Goal: Information Seeking & Learning: Learn about a topic

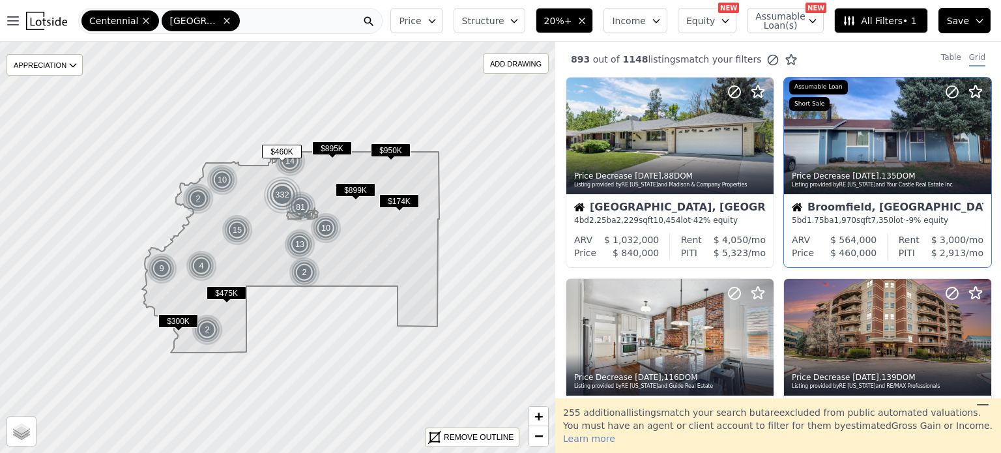
click at [830, 143] on div at bounding box center [887, 136] width 207 height 117
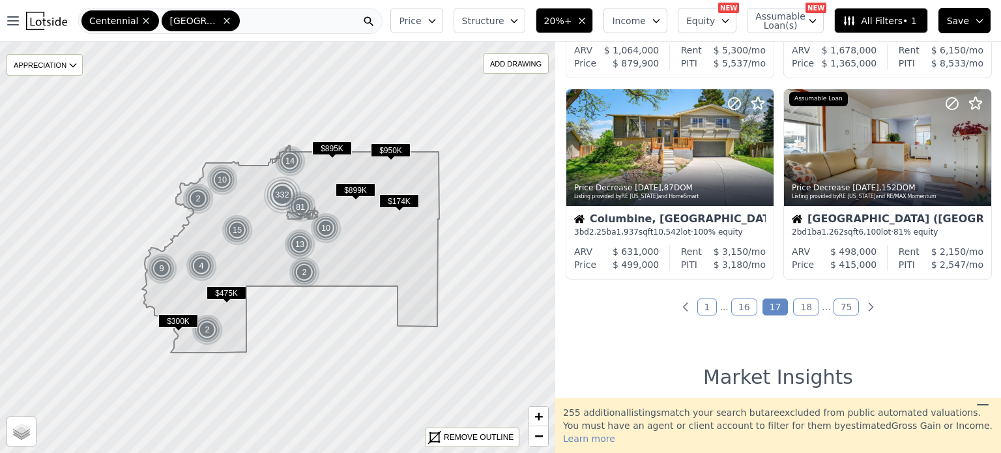
scroll to position [979, 0]
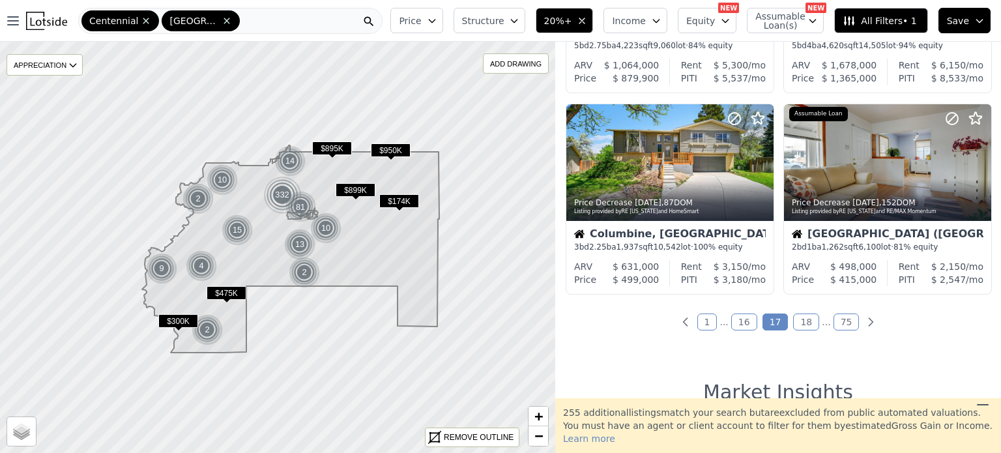
click at [797, 328] on link "18" at bounding box center [806, 321] width 26 height 17
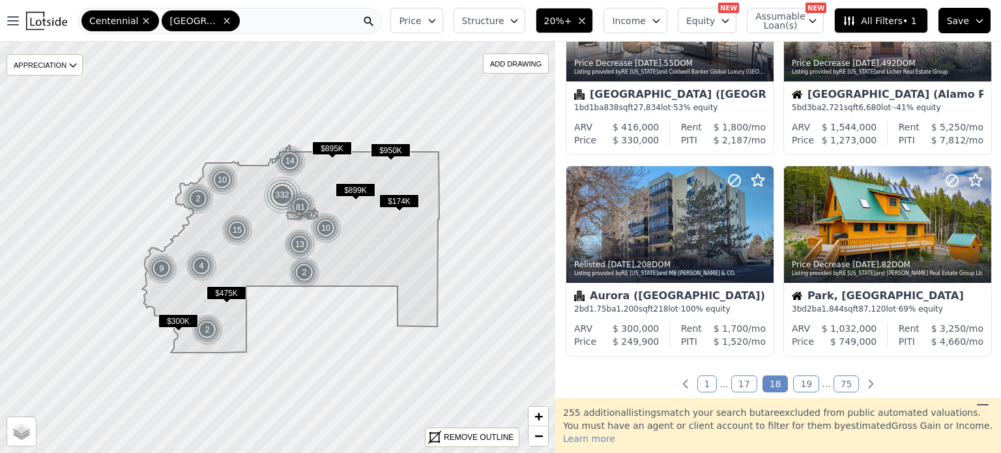
scroll to position [925, 0]
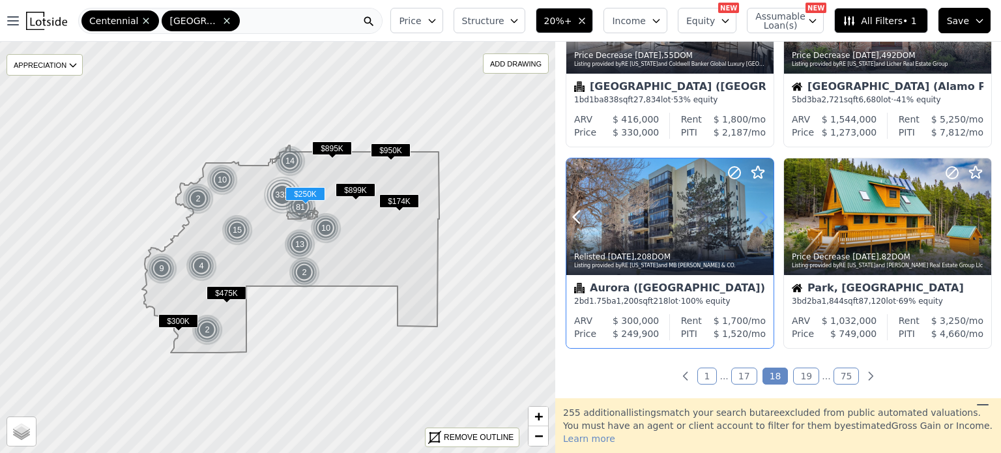
click at [764, 209] on icon at bounding box center [763, 217] width 21 height 21
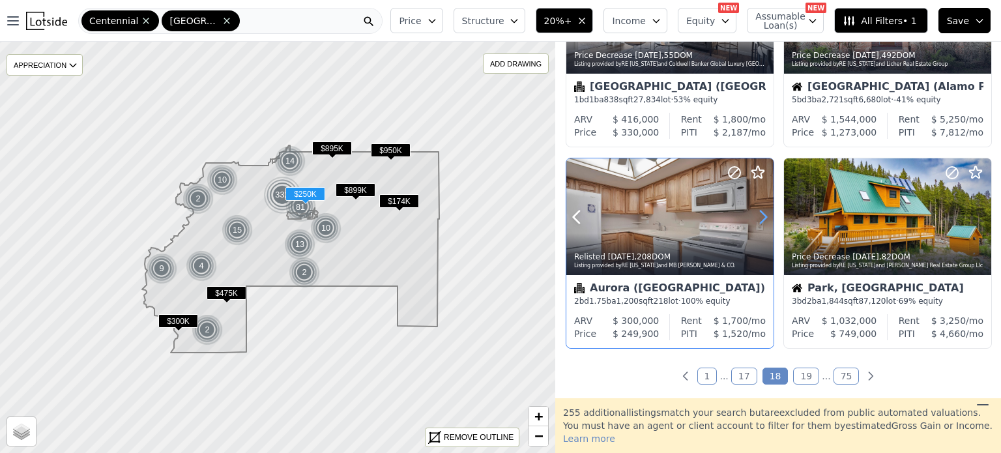
click at [764, 209] on icon at bounding box center [763, 217] width 21 height 21
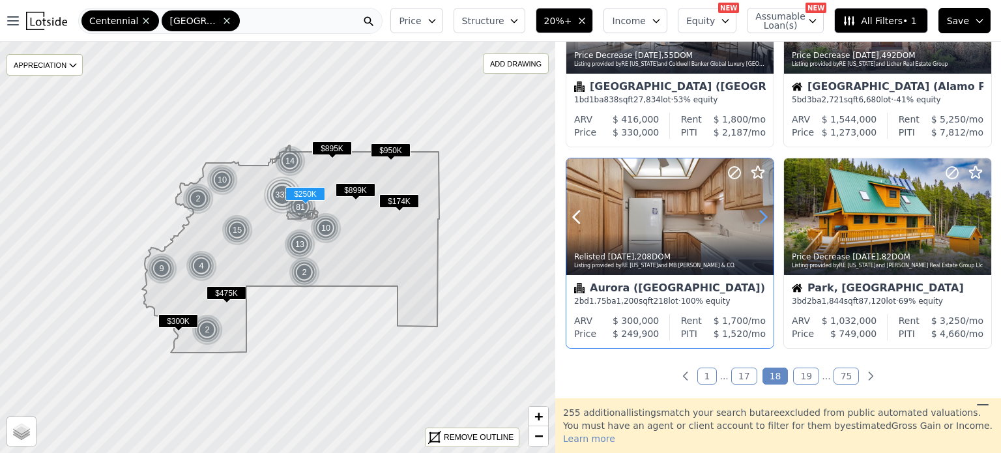
click at [764, 209] on icon at bounding box center [763, 217] width 21 height 21
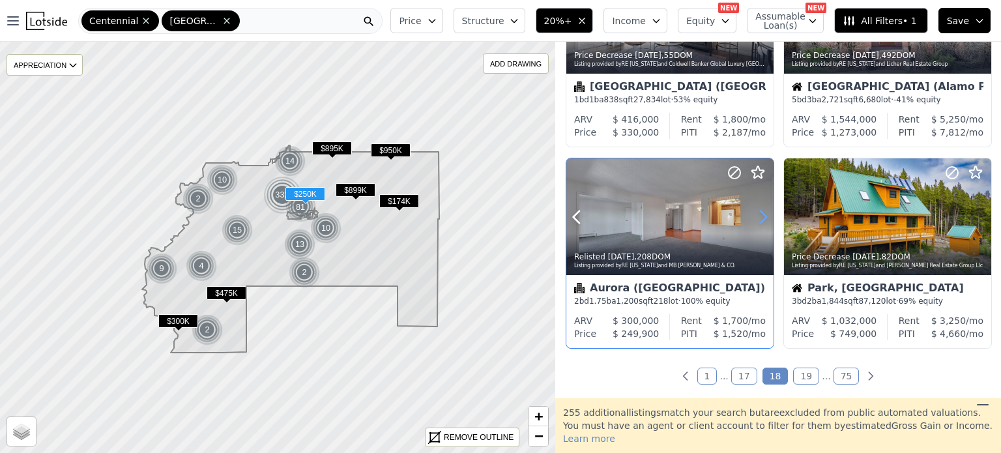
click at [764, 209] on icon at bounding box center [763, 217] width 21 height 21
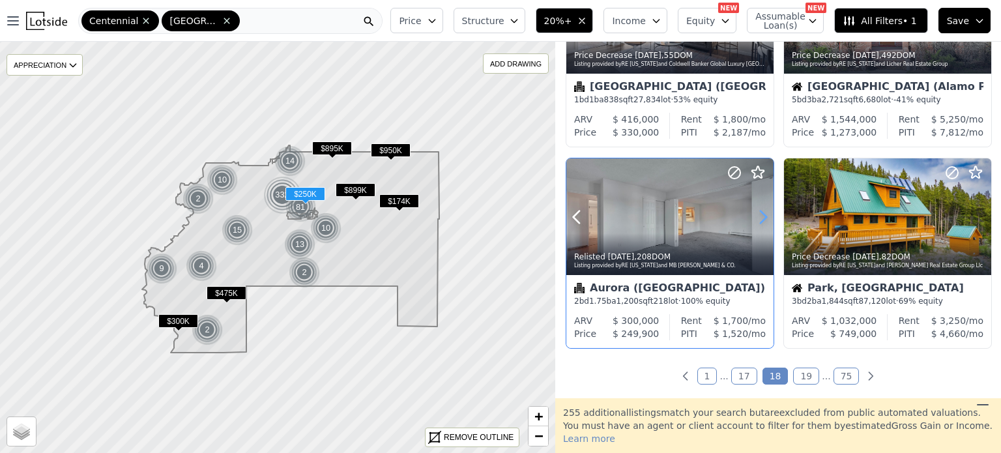
click at [764, 209] on icon at bounding box center [763, 217] width 21 height 21
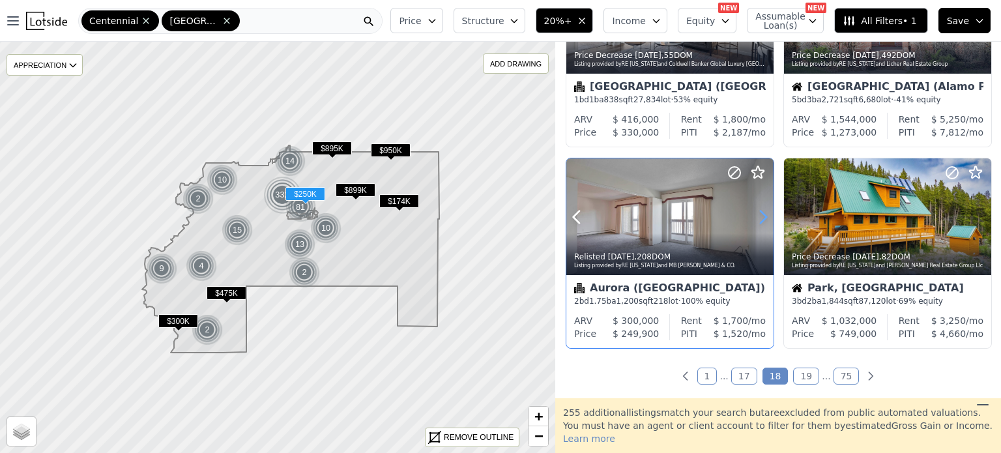
click at [764, 209] on icon at bounding box center [763, 217] width 21 height 21
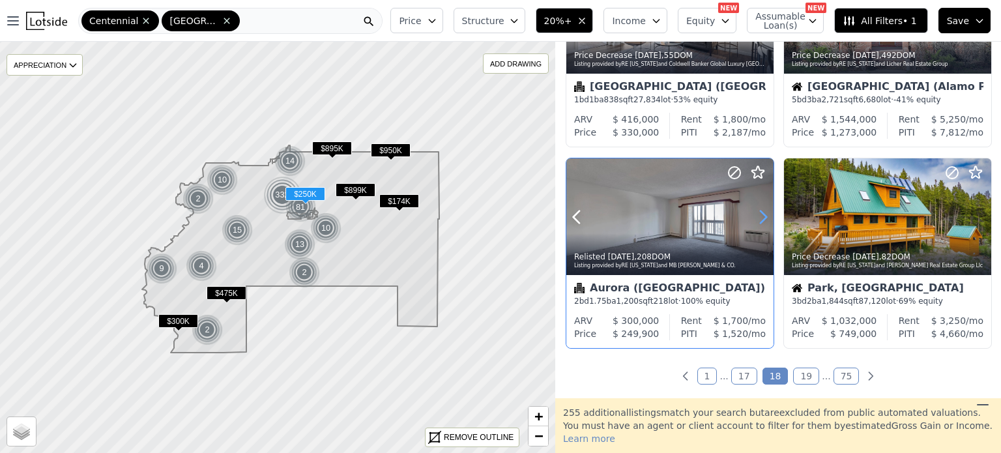
click at [764, 209] on icon at bounding box center [763, 217] width 21 height 21
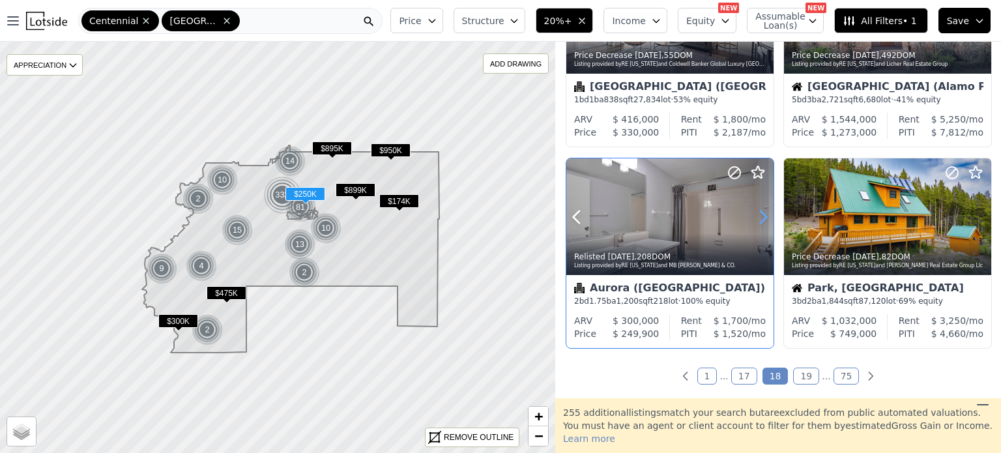
click at [764, 209] on icon at bounding box center [763, 217] width 21 height 21
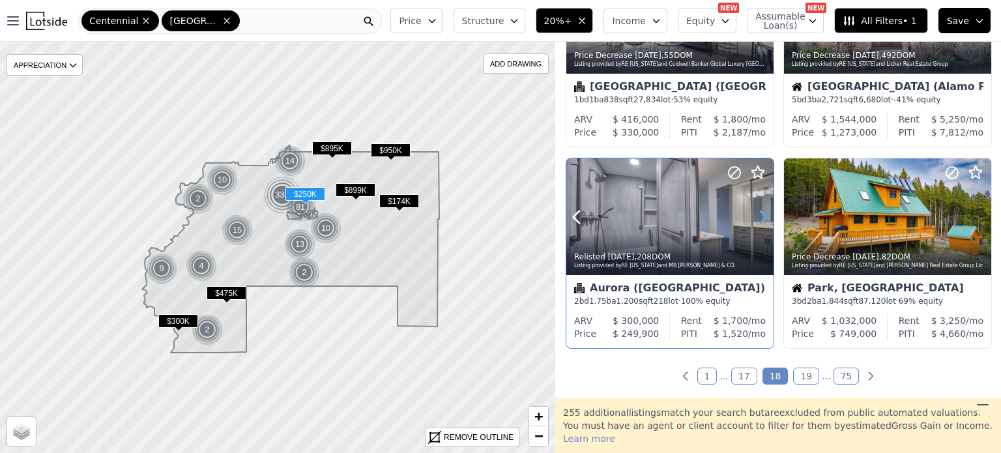
click at [764, 209] on icon at bounding box center [763, 217] width 21 height 21
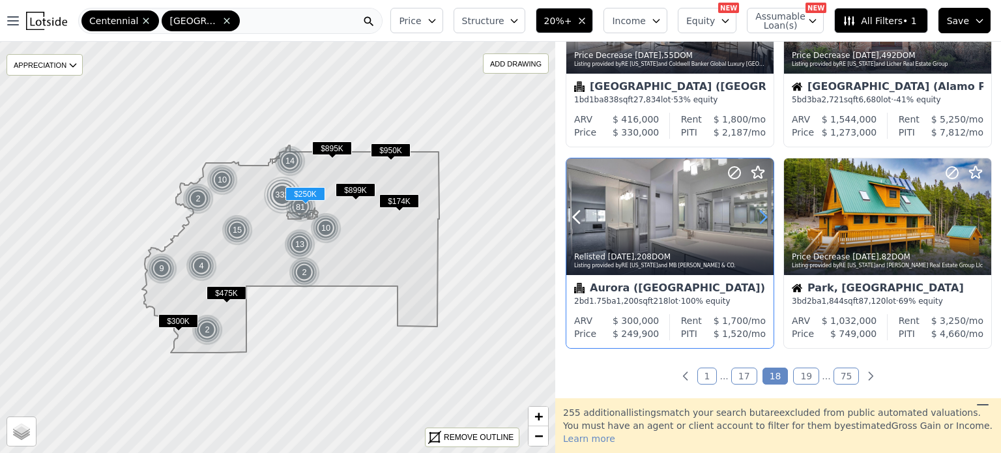
click at [764, 209] on icon at bounding box center [763, 217] width 21 height 21
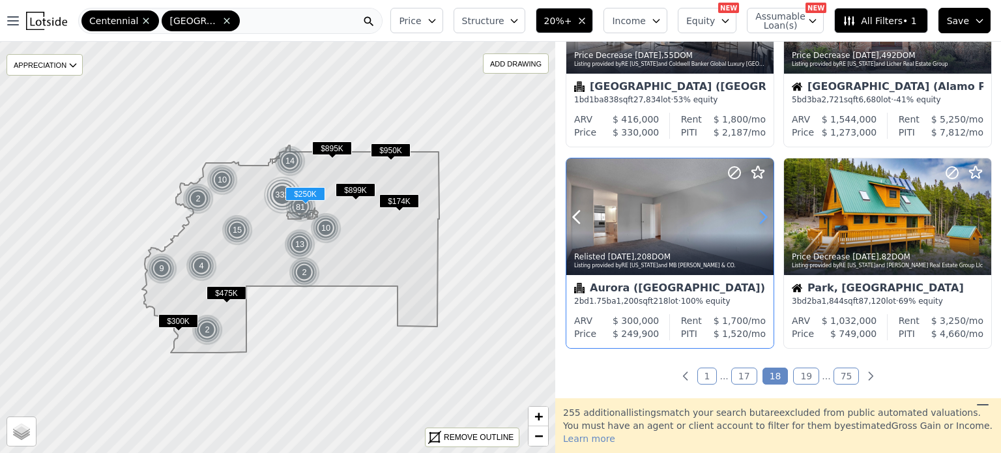
click at [764, 209] on icon at bounding box center [763, 217] width 21 height 21
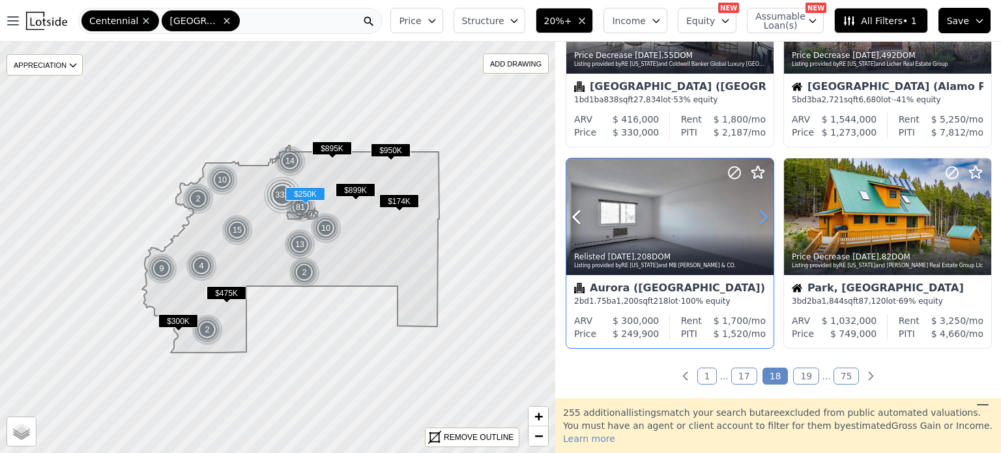
click at [764, 209] on icon at bounding box center [763, 217] width 21 height 21
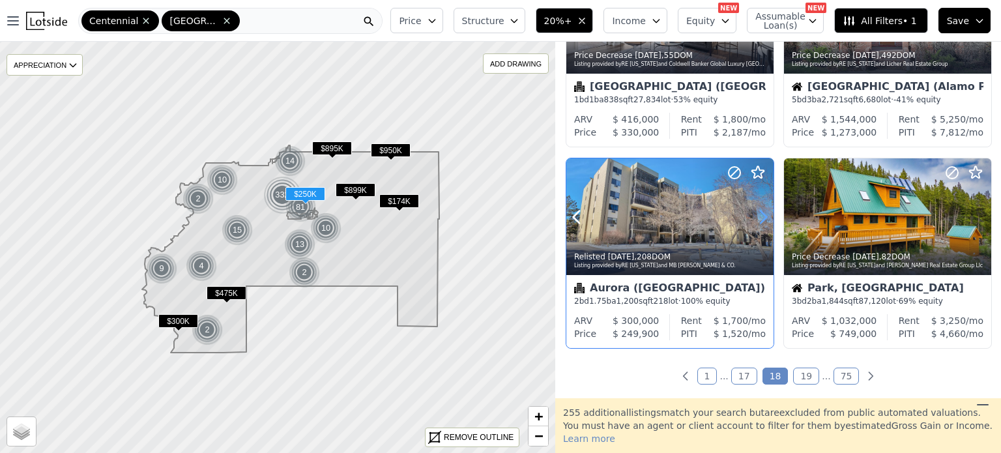
click at [764, 209] on icon at bounding box center [763, 217] width 21 height 21
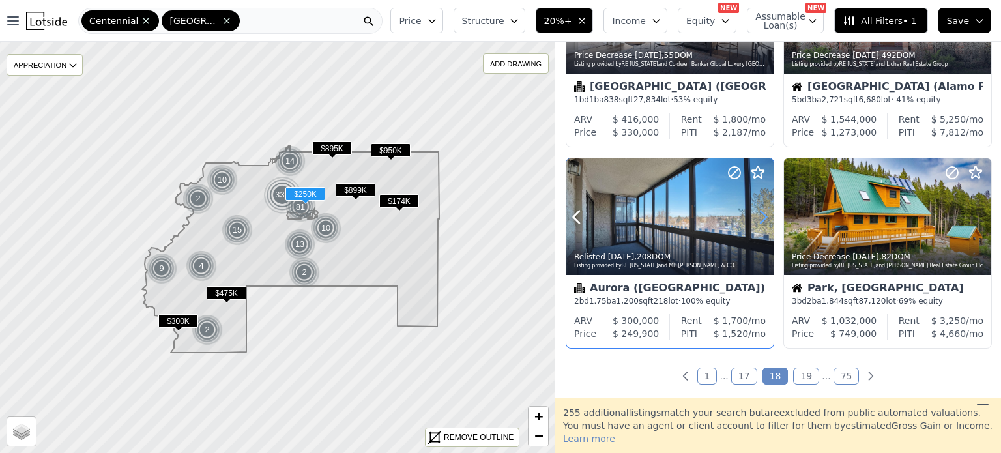
click at [764, 209] on icon at bounding box center [763, 217] width 21 height 21
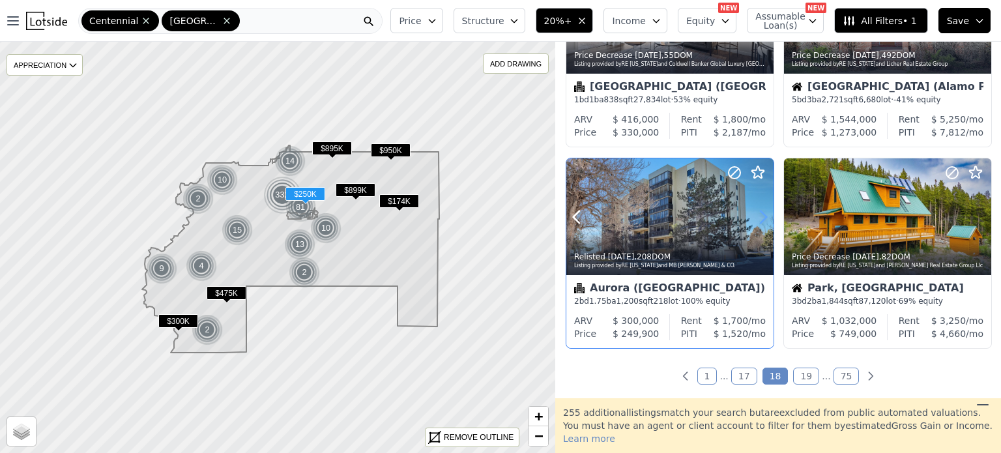
click at [764, 209] on icon at bounding box center [763, 217] width 21 height 21
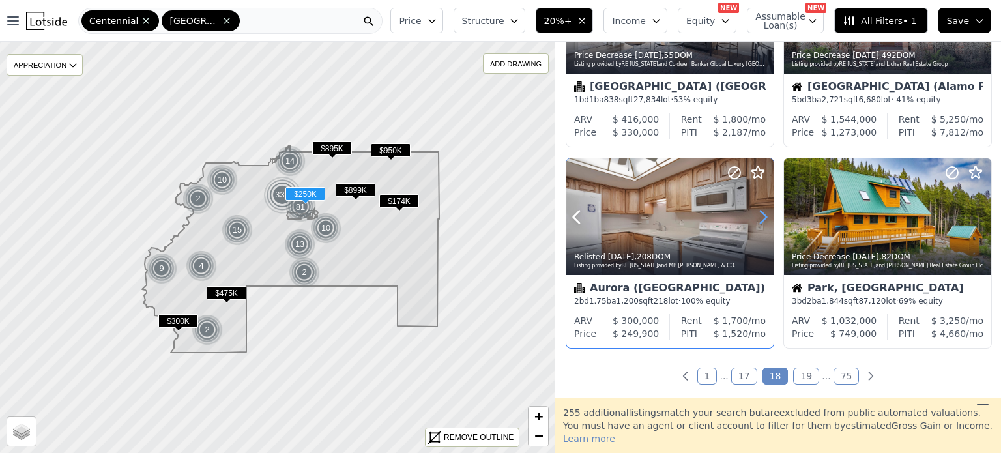
click at [764, 209] on icon at bounding box center [763, 217] width 21 height 21
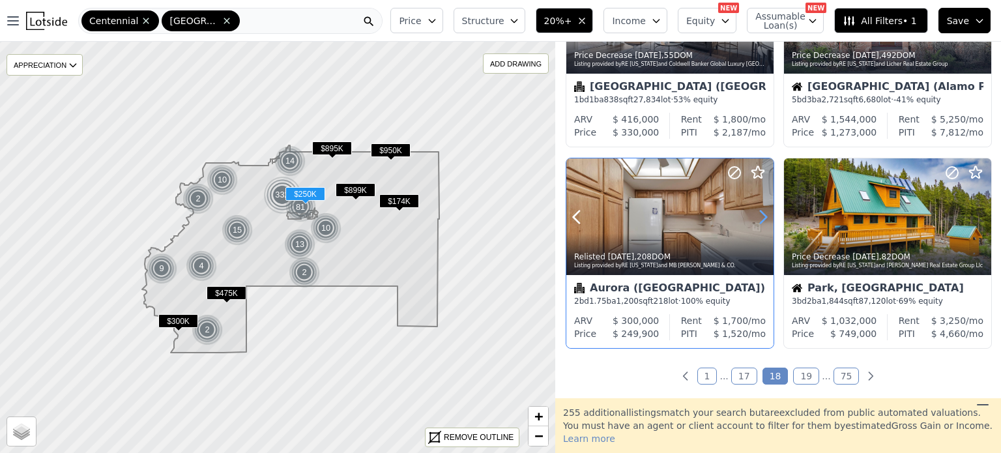
click at [764, 209] on icon at bounding box center [763, 217] width 21 height 21
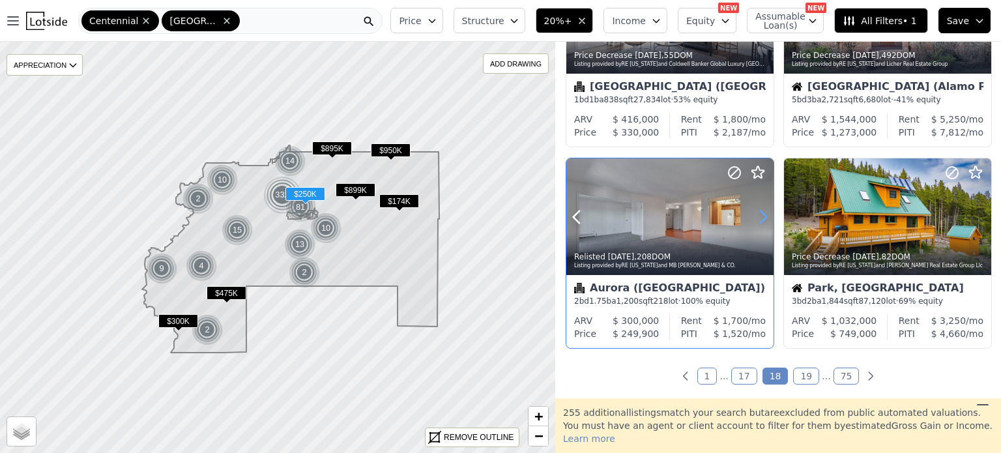
click at [764, 209] on icon at bounding box center [763, 217] width 21 height 21
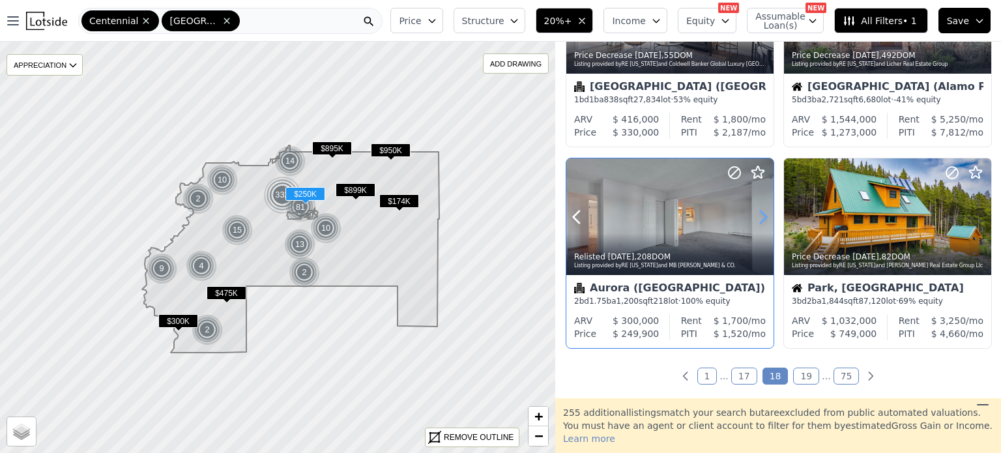
click at [764, 209] on icon at bounding box center [763, 217] width 21 height 21
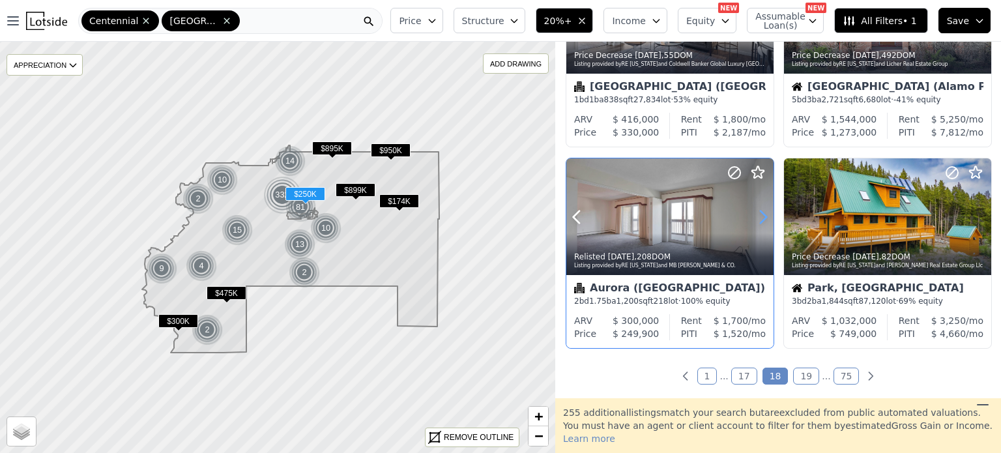
click at [764, 209] on icon at bounding box center [763, 217] width 21 height 21
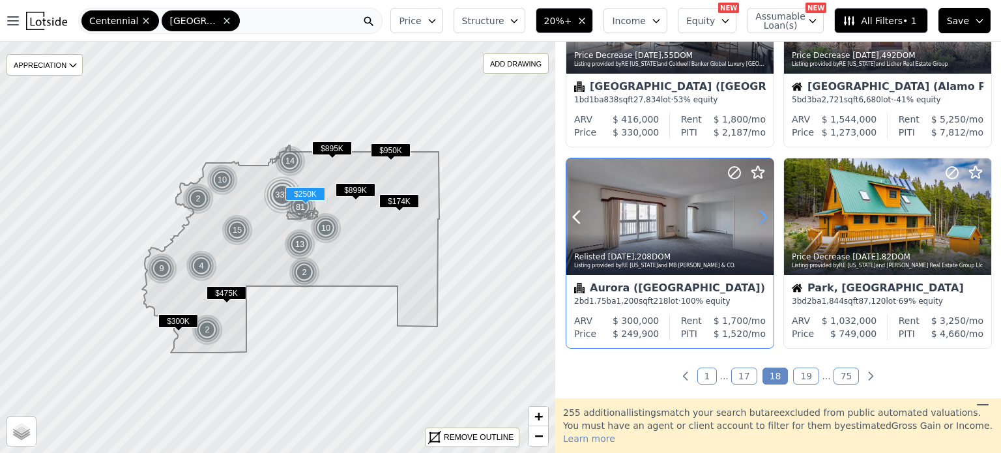
click at [764, 209] on icon at bounding box center [763, 217] width 21 height 21
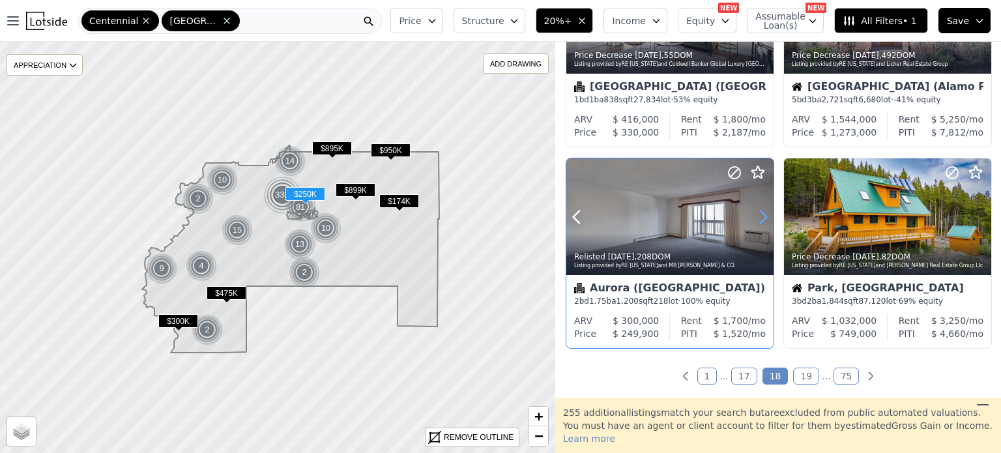
click at [764, 209] on icon at bounding box center [763, 217] width 21 height 21
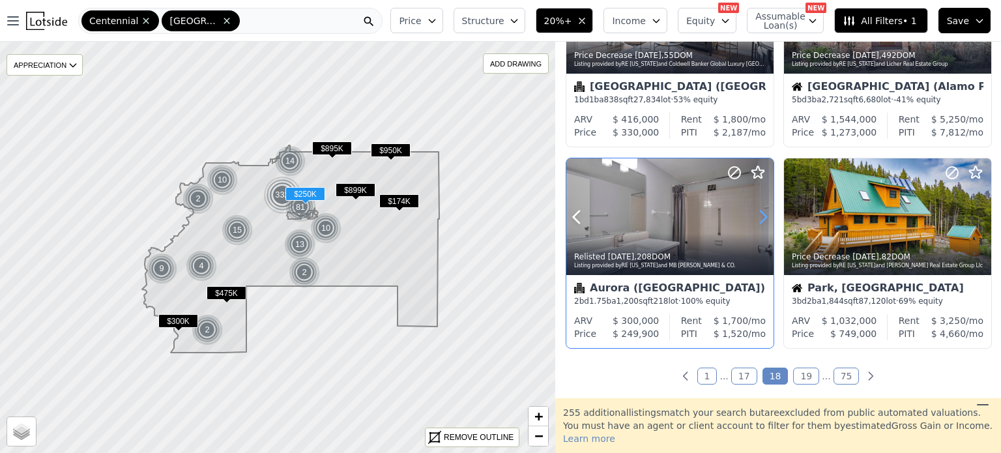
click at [764, 209] on icon at bounding box center [763, 217] width 21 height 21
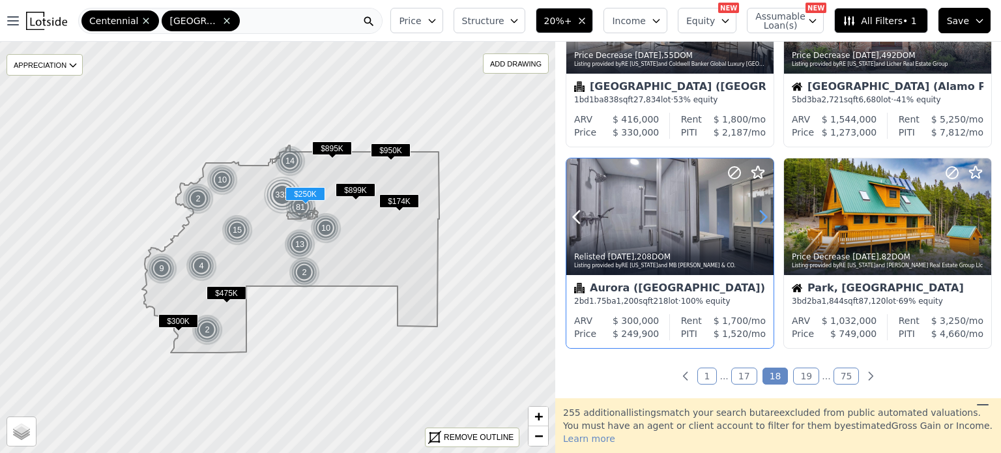
click at [764, 209] on icon at bounding box center [763, 217] width 21 height 21
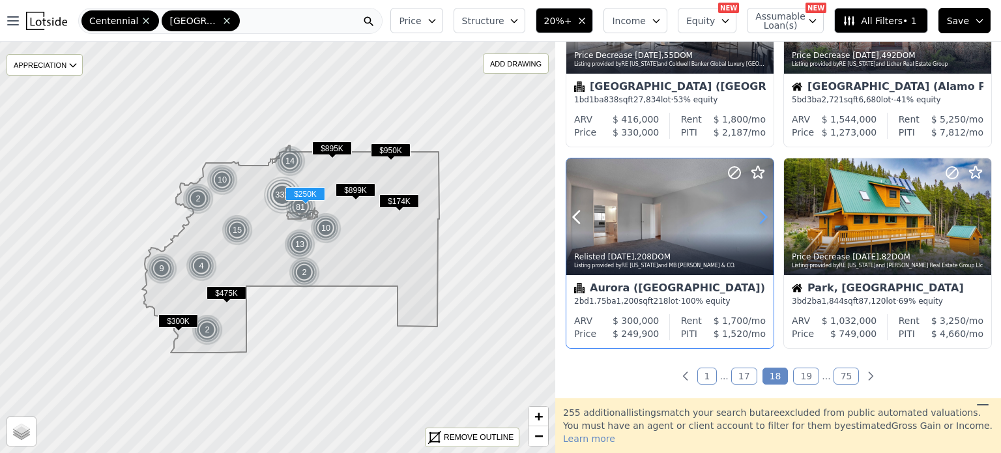
click at [764, 209] on icon at bounding box center [763, 217] width 21 height 21
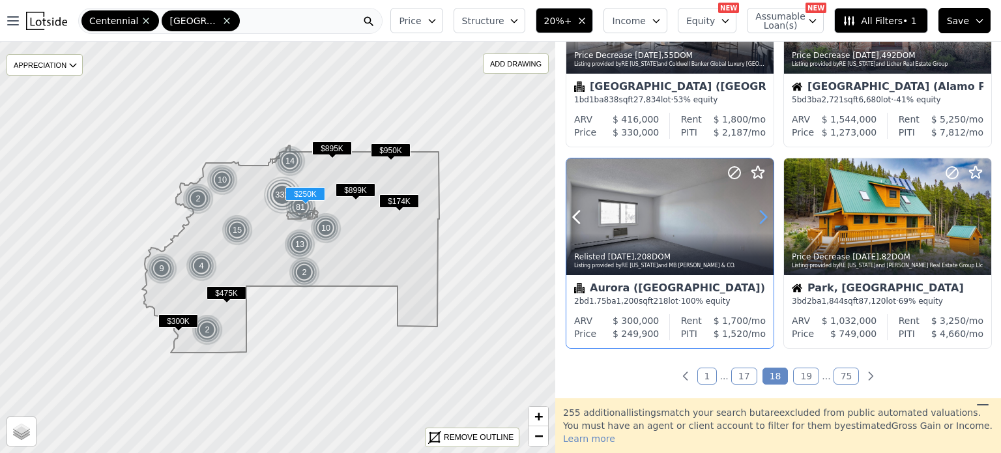
click at [764, 209] on icon at bounding box center [763, 217] width 21 height 21
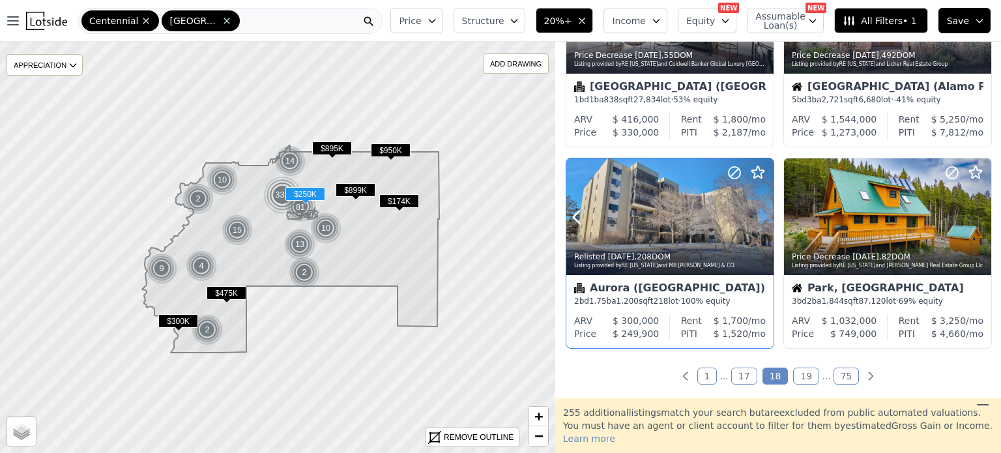
click at [764, 209] on icon at bounding box center [763, 217] width 21 height 21
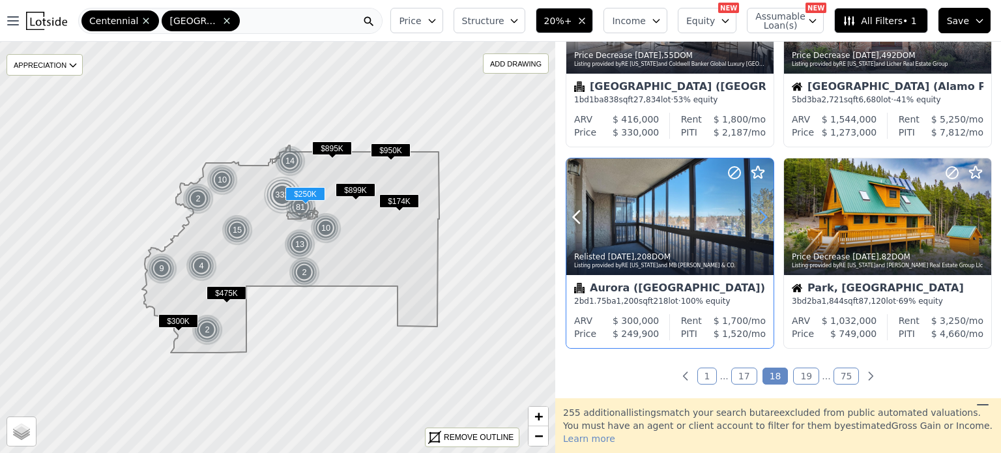
click at [764, 209] on icon at bounding box center [763, 217] width 21 height 21
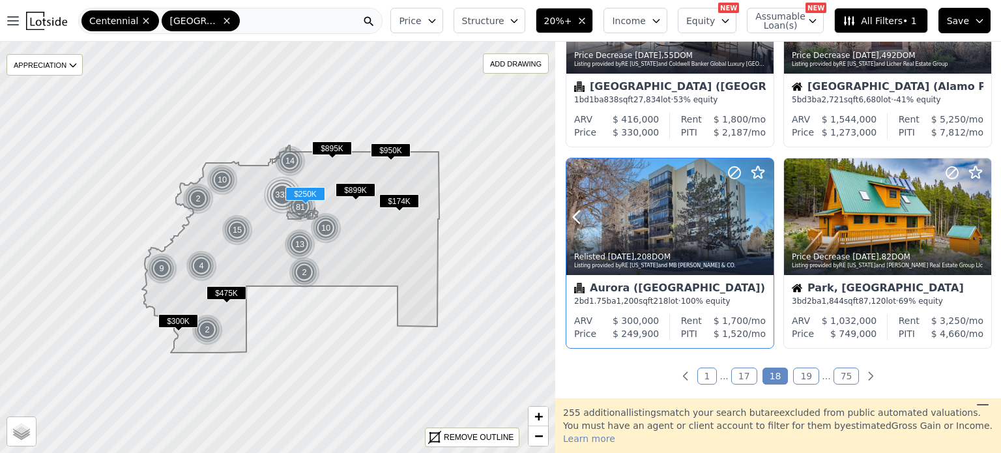
click at [764, 209] on icon at bounding box center [763, 217] width 21 height 21
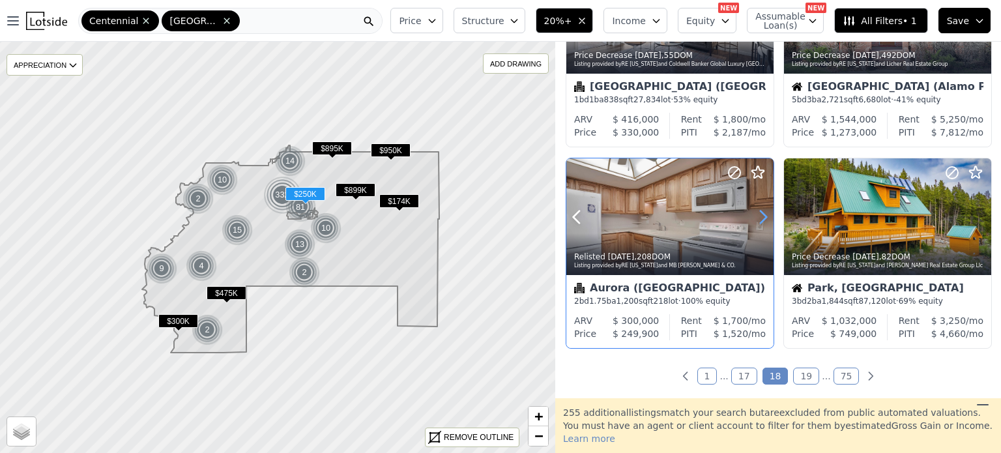
click at [764, 209] on icon at bounding box center [763, 217] width 21 height 21
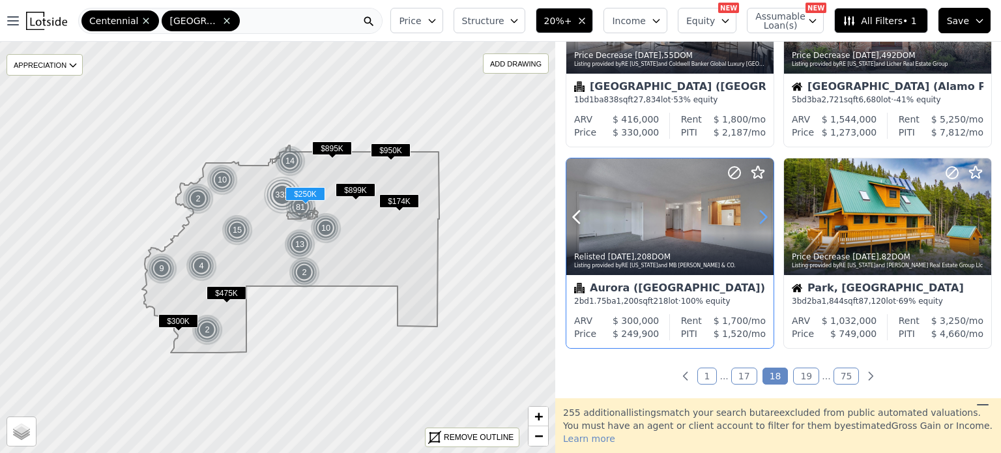
click at [764, 209] on icon at bounding box center [763, 217] width 21 height 21
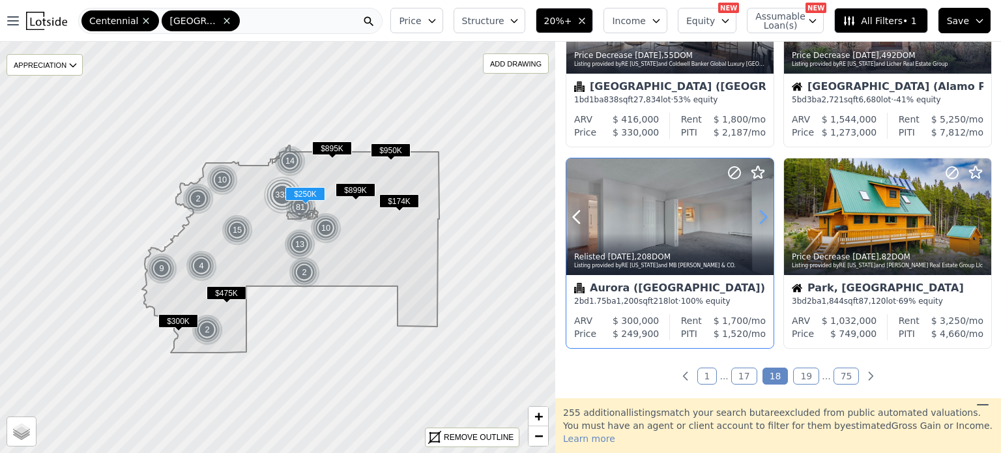
click at [764, 209] on icon at bounding box center [763, 217] width 21 height 21
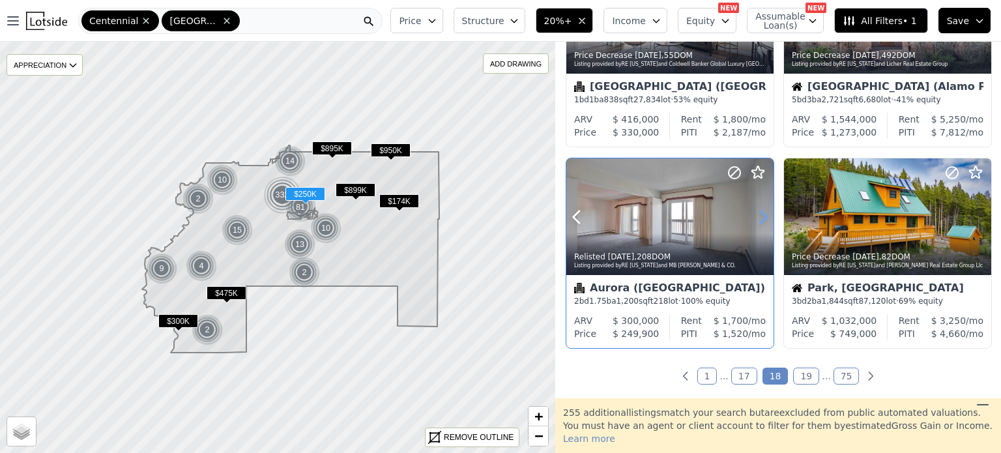
click at [764, 209] on icon at bounding box center [763, 217] width 21 height 21
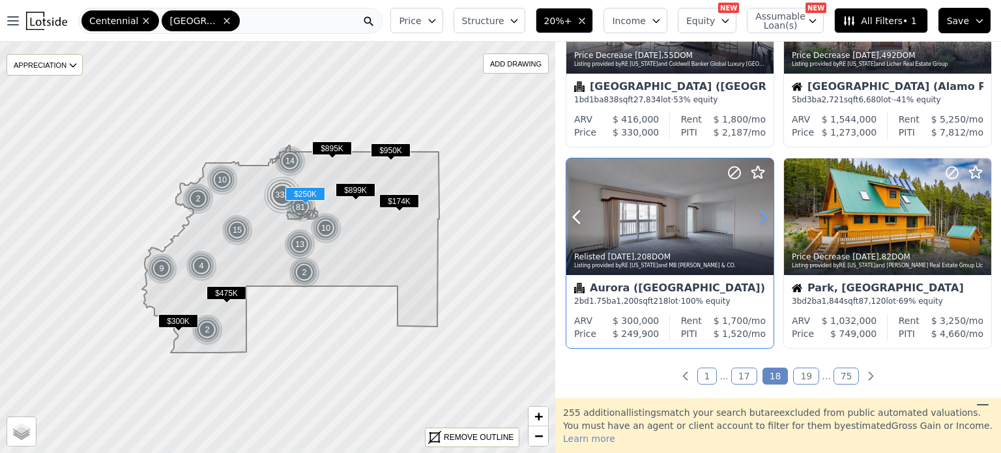
click at [764, 209] on icon at bounding box center [763, 217] width 21 height 21
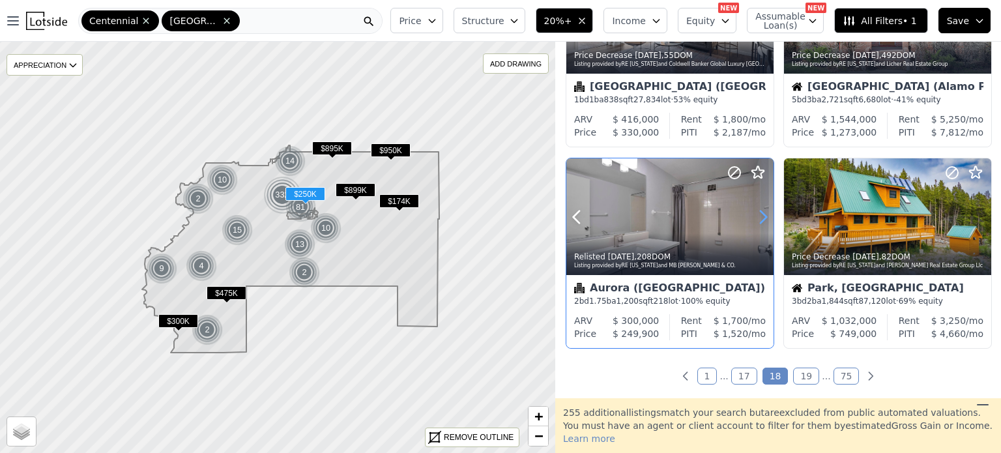
click at [764, 209] on icon at bounding box center [763, 217] width 21 height 21
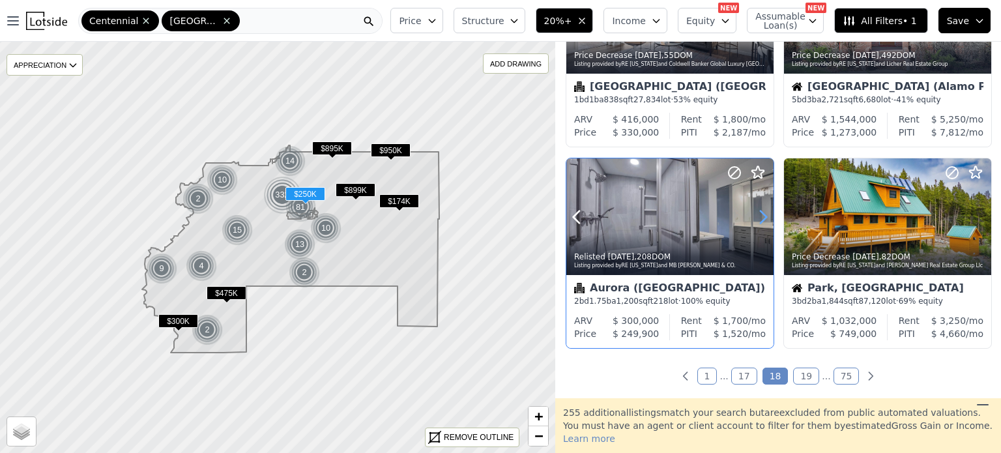
click at [764, 209] on icon at bounding box center [763, 217] width 21 height 21
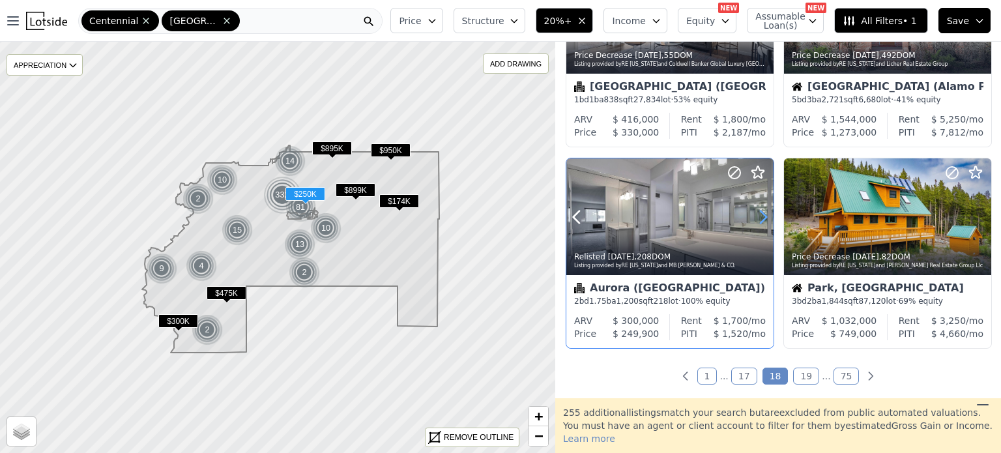
click at [764, 209] on icon at bounding box center [763, 217] width 21 height 21
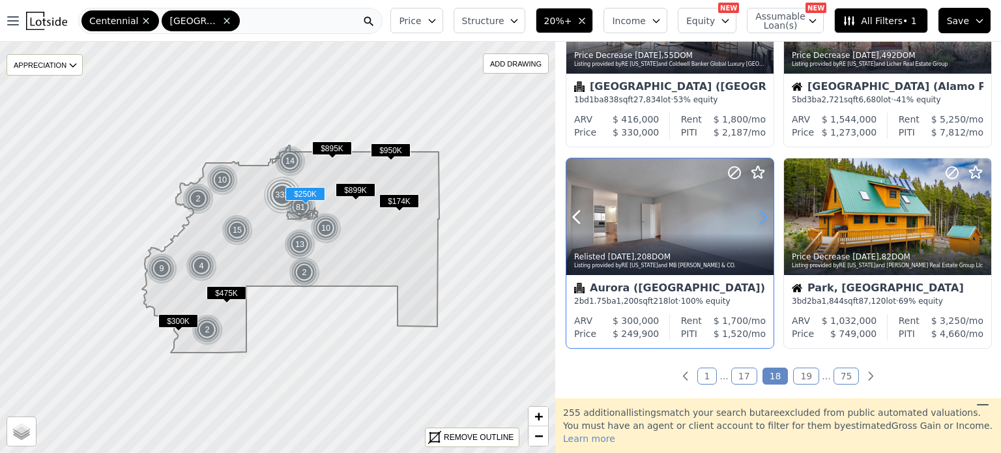
click at [764, 209] on icon at bounding box center [763, 217] width 21 height 21
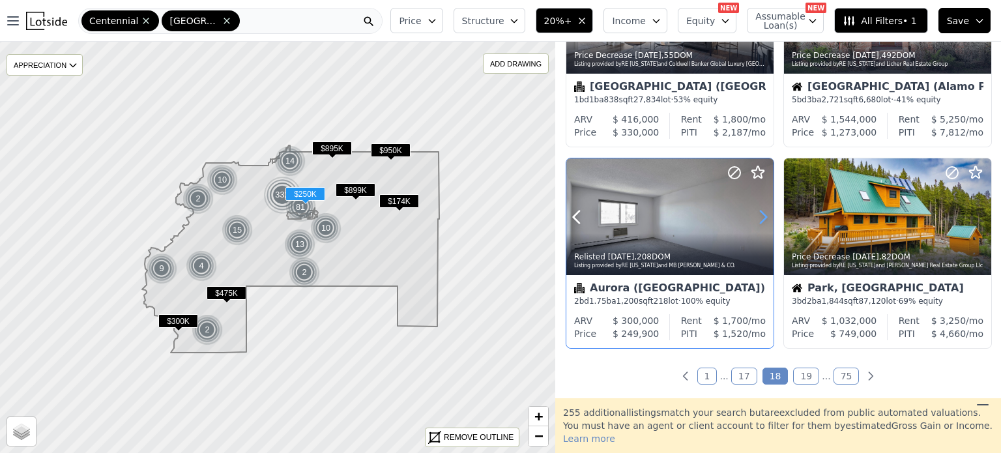
click at [764, 209] on icon at bounding box center [763, 217] width 21 height 21
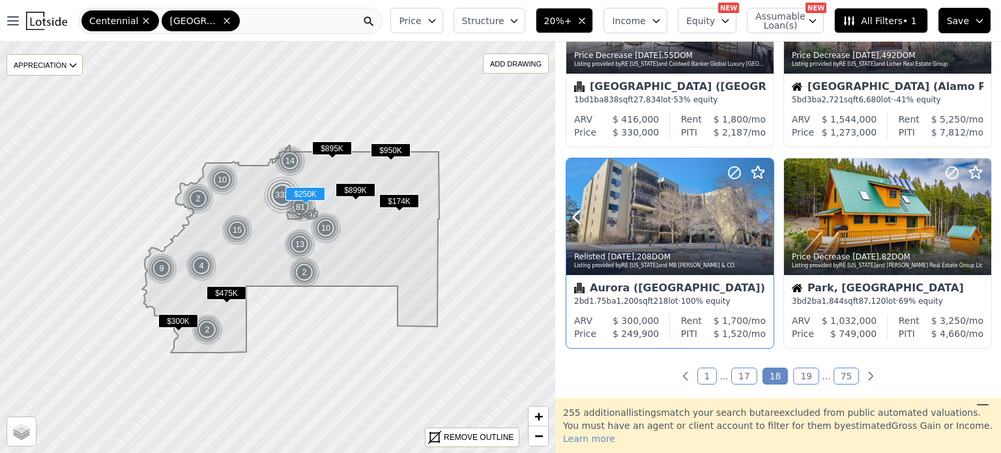
click at [764, 209] on icon at bounding box center [763, 217] width 21 height 21
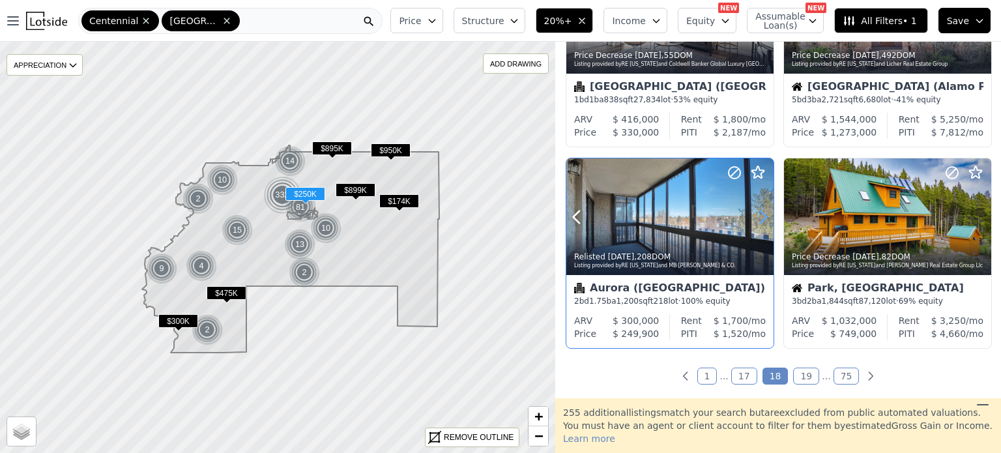
click at [764, 209] on icon at bounding box center [763, 217] width 21 height 21
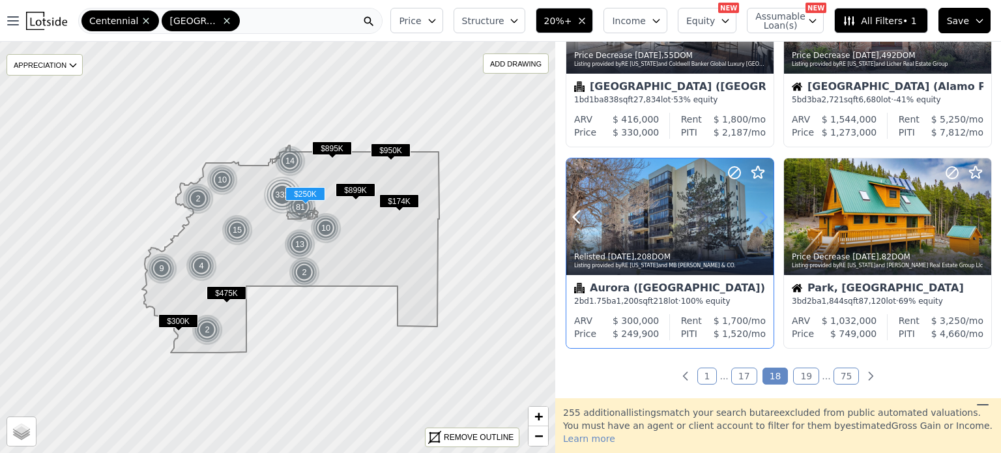
click at [764, 209] on icon at bounding box center [763, 217] width 21 height 21
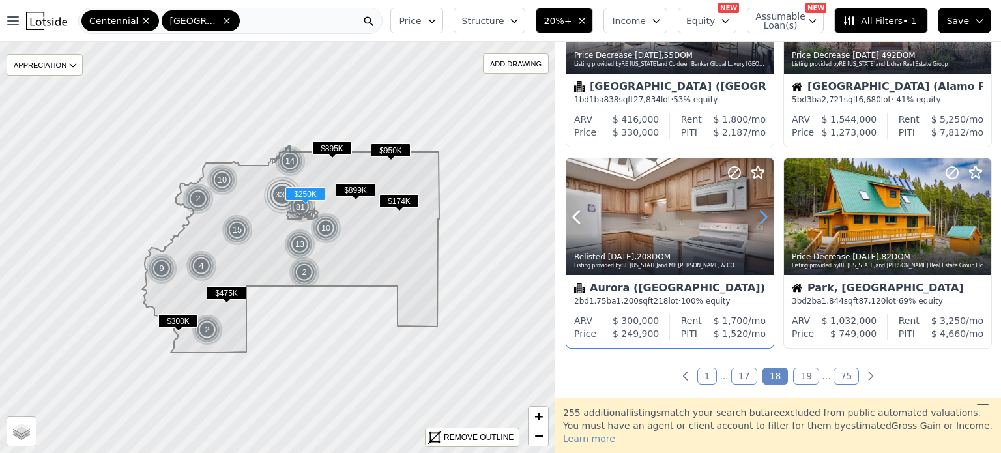
click at [764, 209] on icon at bounding box center [763, 217] width 21 height 21
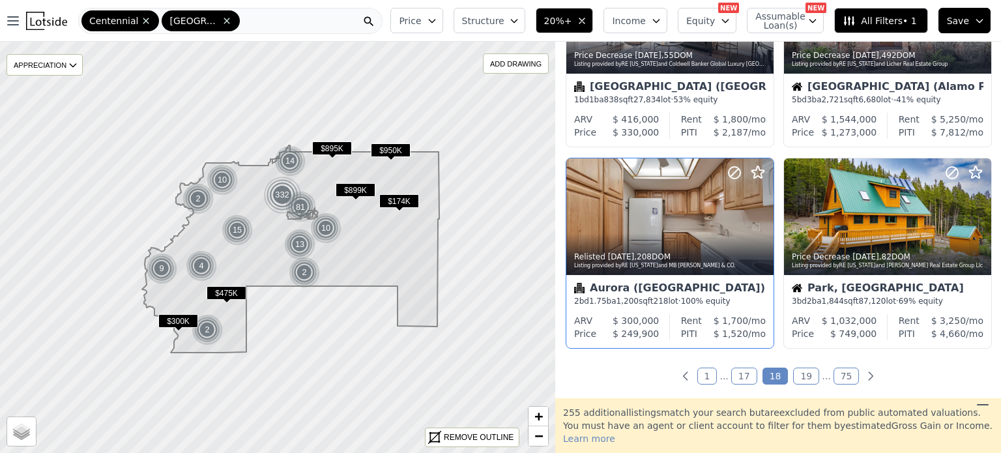
click at [808, 372] on link "19" at bounding box center [806, 376] width 26 height 17
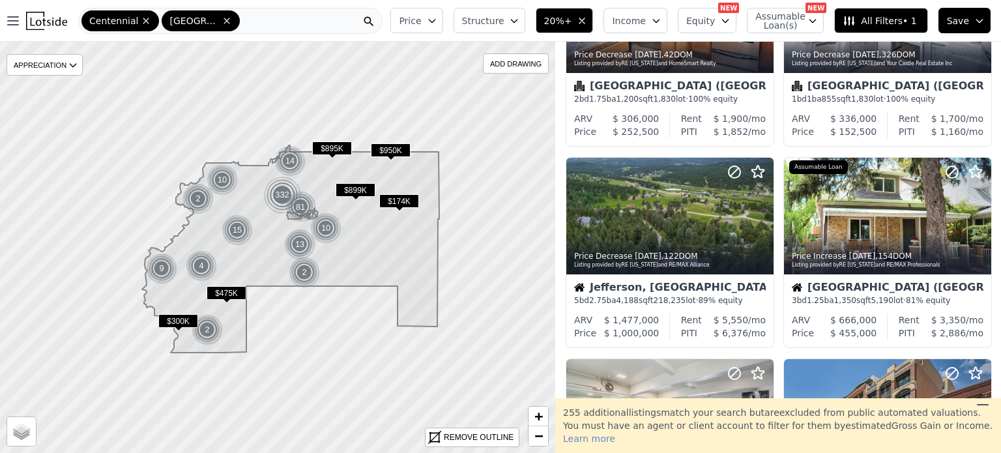
scroll to position [0, 0]
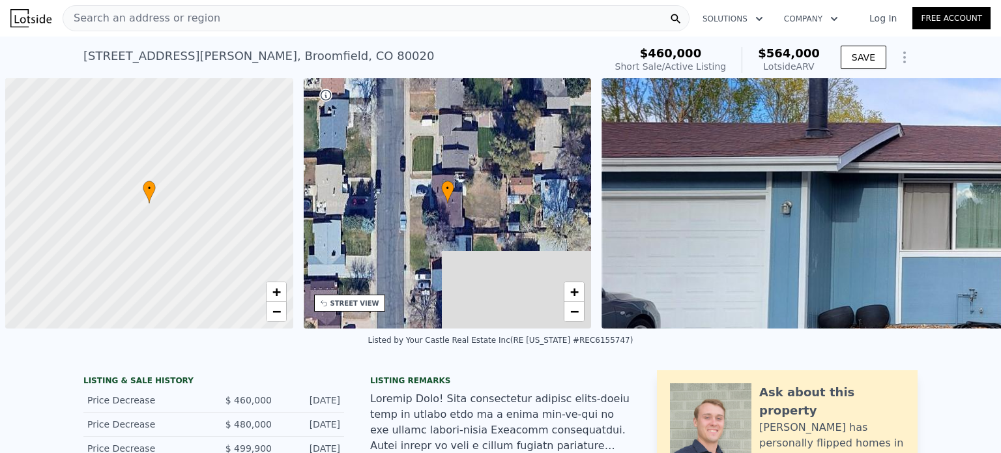
scroll to position [0, 5]
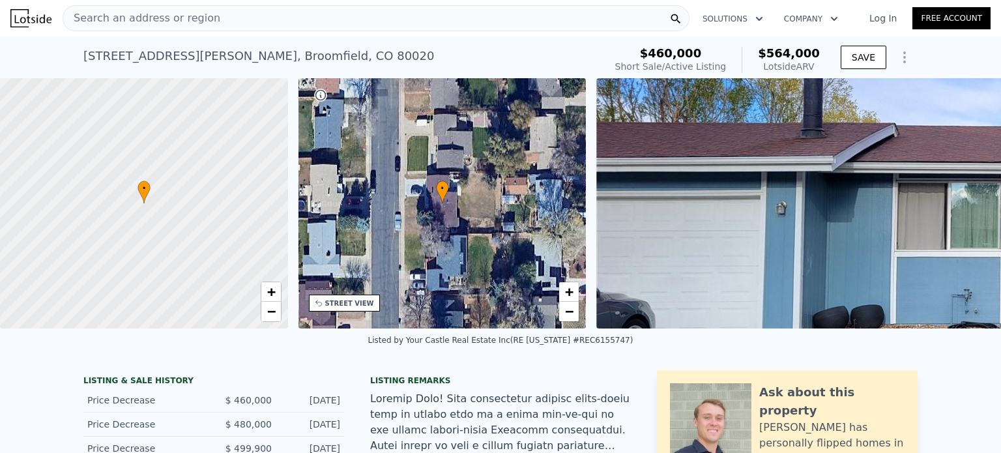
click at [205, 23] on div "Search an address or region" at bounding box center [376, 18] width 627 height 26
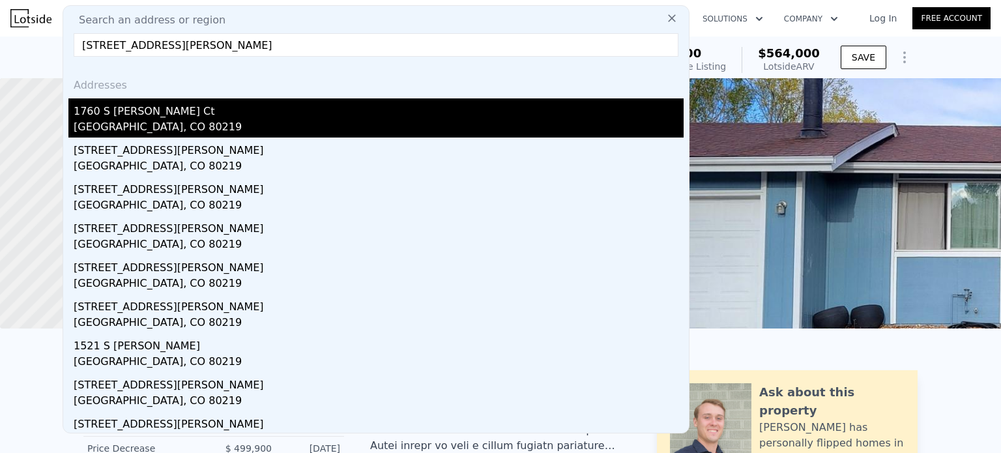
type input "1760 S Dale Ct, Denver, CO 80219"
click at [151, 118] on div "1760 S Dale Ct" at bounding box center [379, 108] width 610 height 21
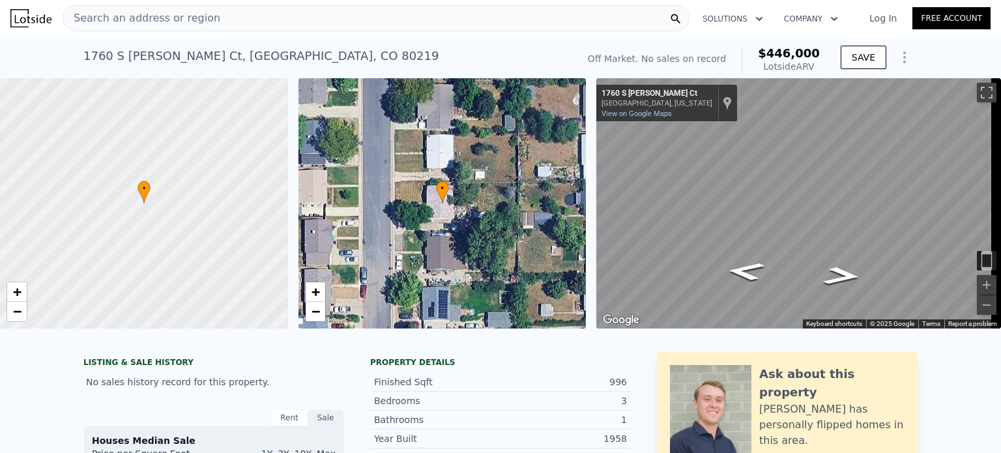
click at [899, 60] on icon "Show Options" at bounding box center [905, 58] width 16 height 16
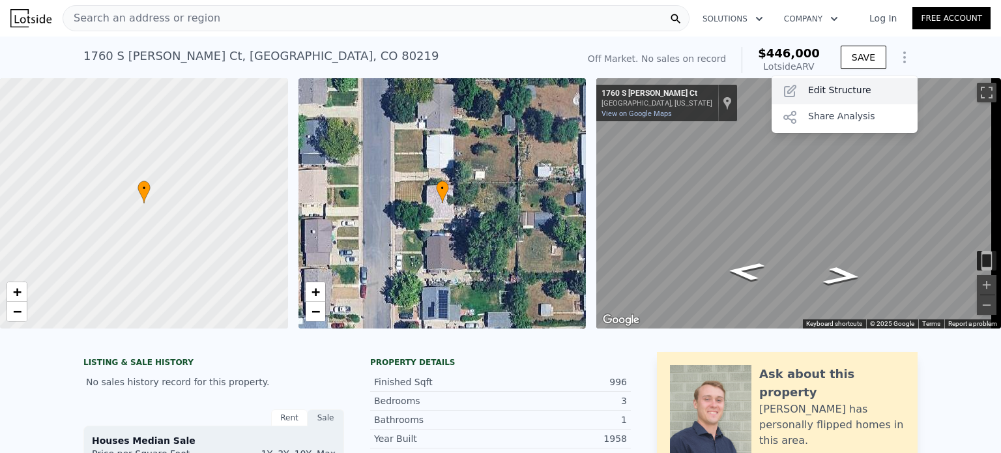
click at [848, 91] on div "Edit Structure" at bounding box center [845, 91] width 146 height 26
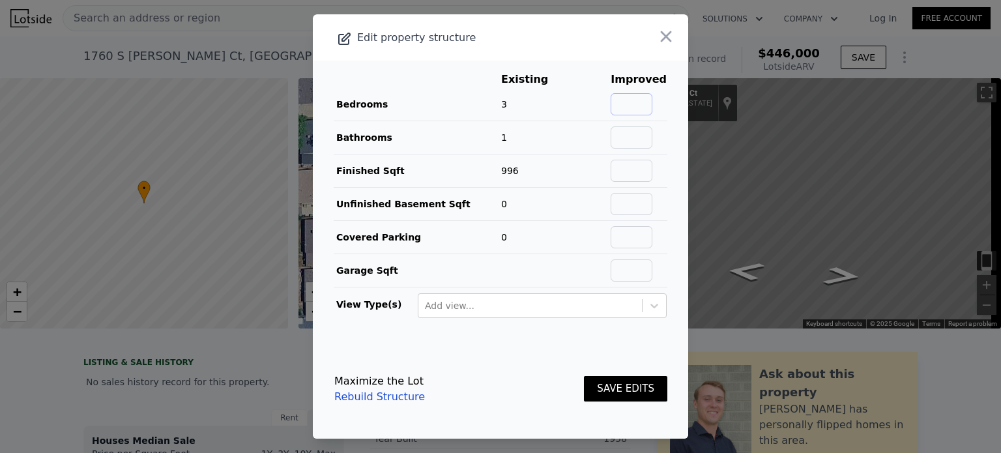
click at [633, 100] on input "text" at bounding box center [632, 104] width 42 height 22
type input "4"
click at [630, 132] on input "text" at bounding box center [632, 137] width 42 height 22
type input "2"
click at [663, 151] on main "Existing Improved Bedrooms 3 33% 4 Bathrooms 1 100% 2 Finished Sqft 996 Unfinis…" at bounding box center [500, 200] width 375 height 279
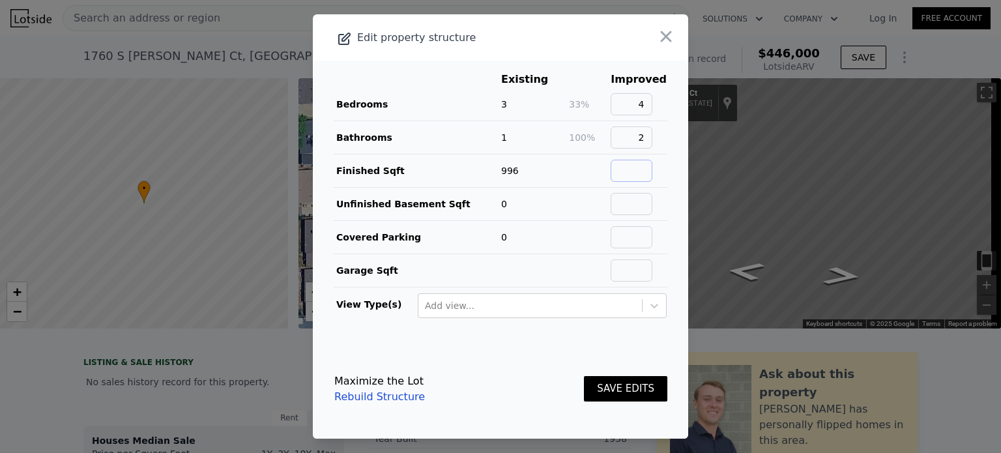
click at [636, 167] on input "text" at bounding box center [632, 171] width 42 height 22
type input "1992"
click at [603, 384] on button "SAVE EDITS" at bounding box center [625, 388] width 83 height 25
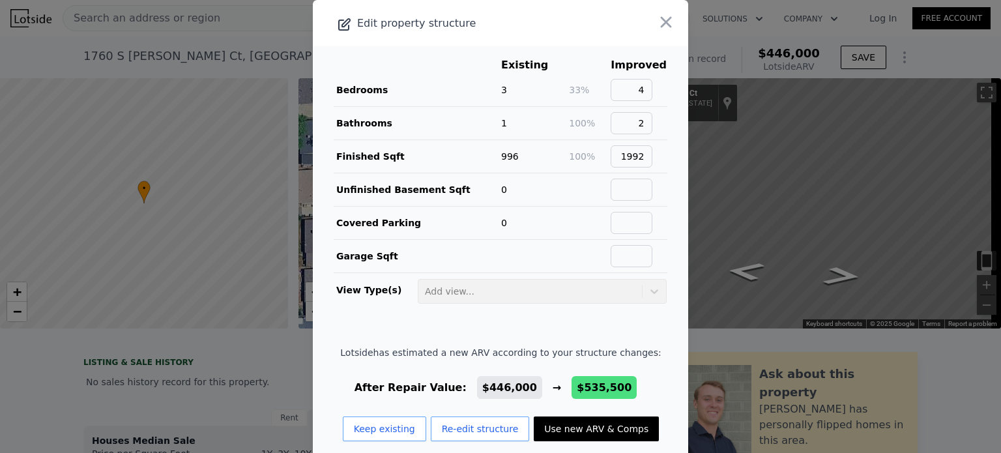
click at [565, 430] on button "Use new ARV & Comps" at bounding box center [596, 428] width 125 height 25
type input "3"
type input "5"
type input "1459"
type input "2090"
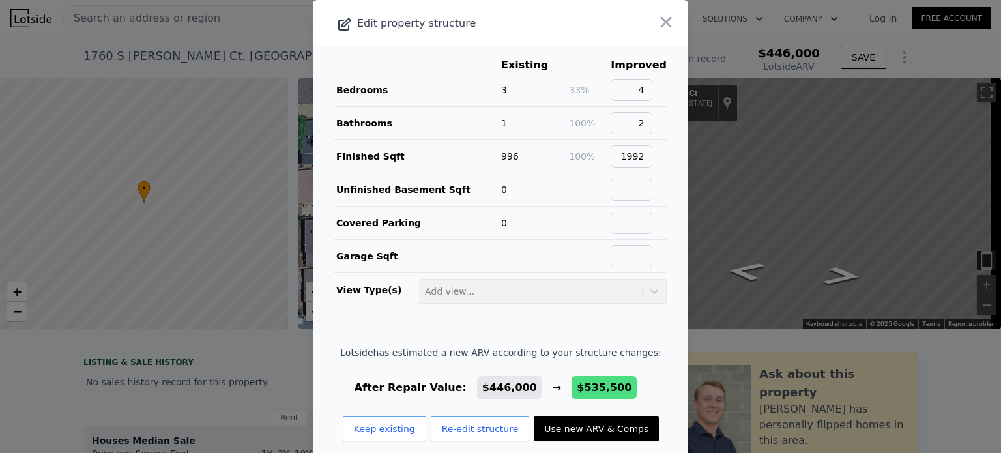
type input "6010"
type input "9150"
type input "$ 535,500"
type input "$ 113,684"
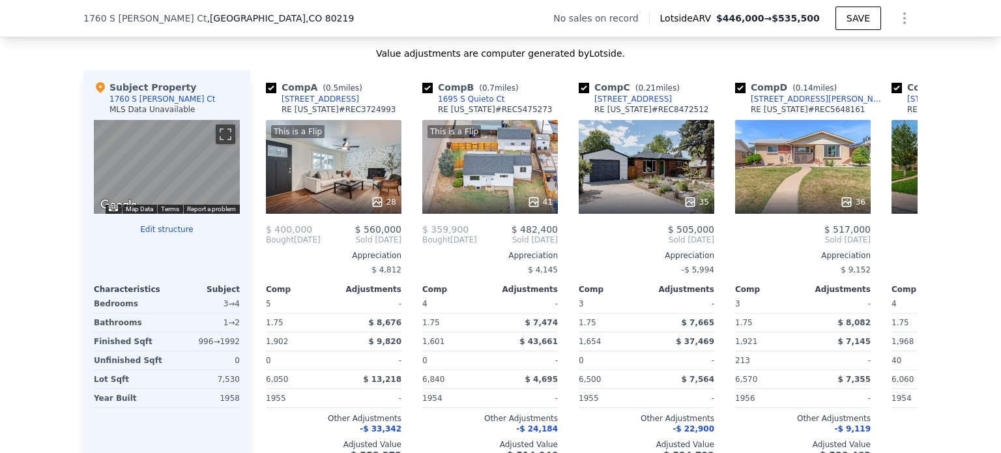
scroll to position [1227, 0]
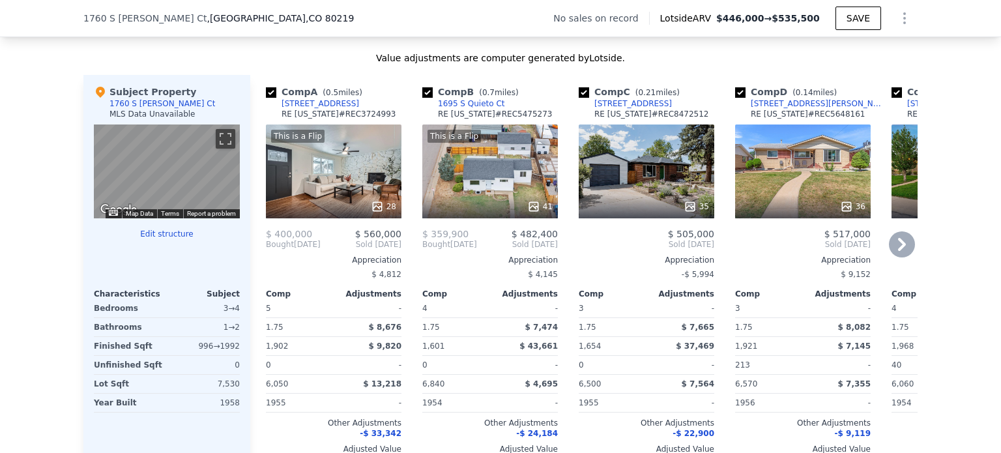
click at [298, 182] on div "This is a Flip 28" at bounding box center [334, 171] width 136 height 94
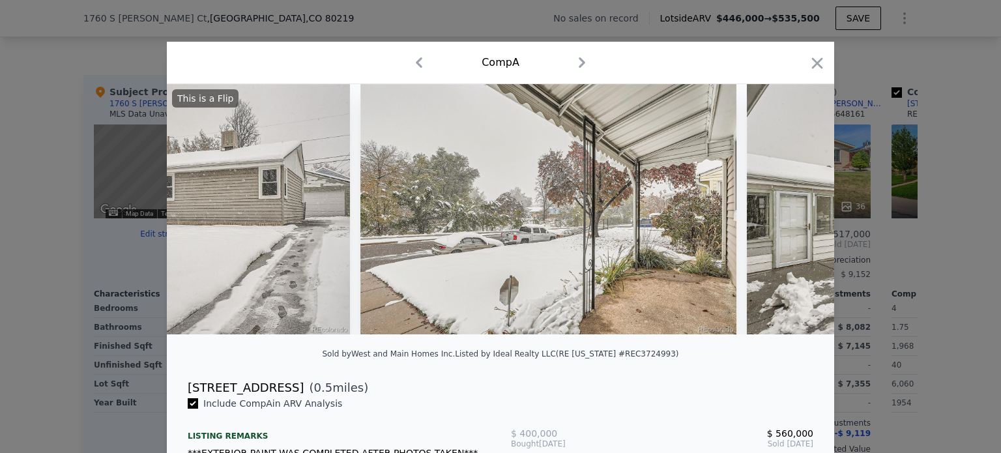
scroll to position [0, 10141]
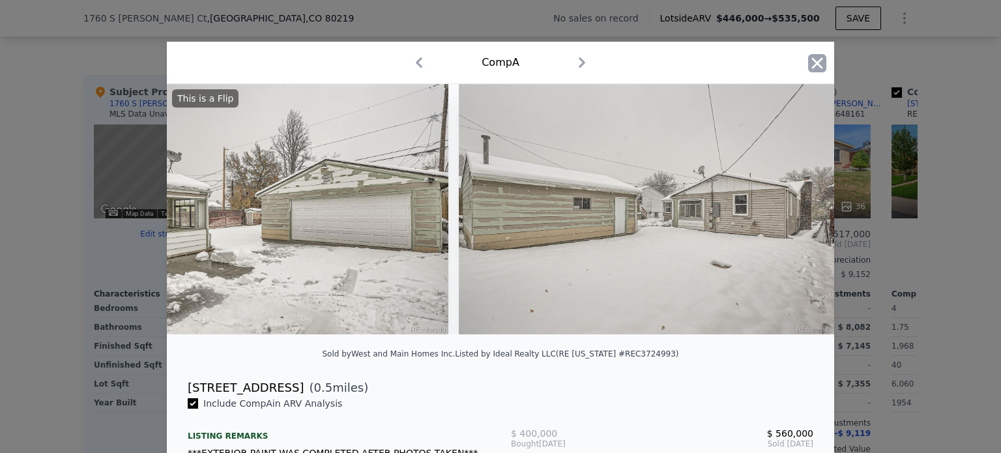
click at [815, 57] on icon "button" at bounding box center [817, 63] width 18 height 18
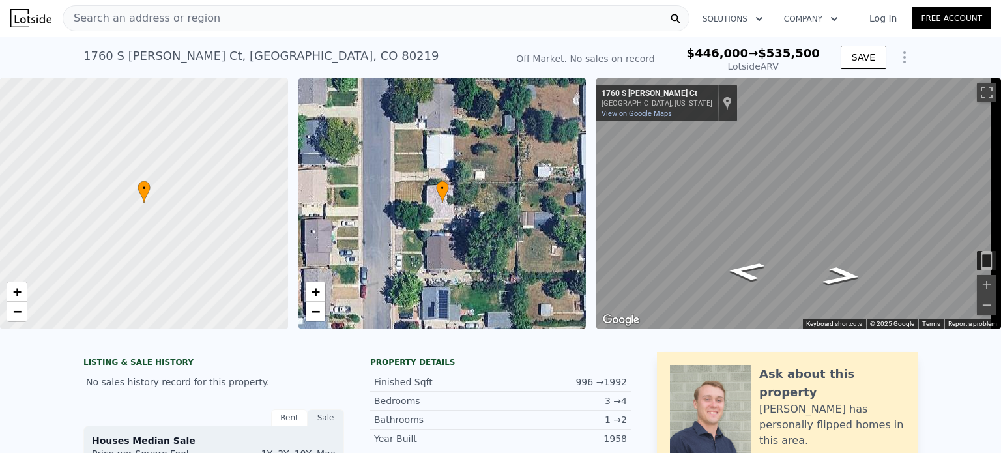
type input "2"
type input "4"
type input "713"
type input "1382"
type input "5670"
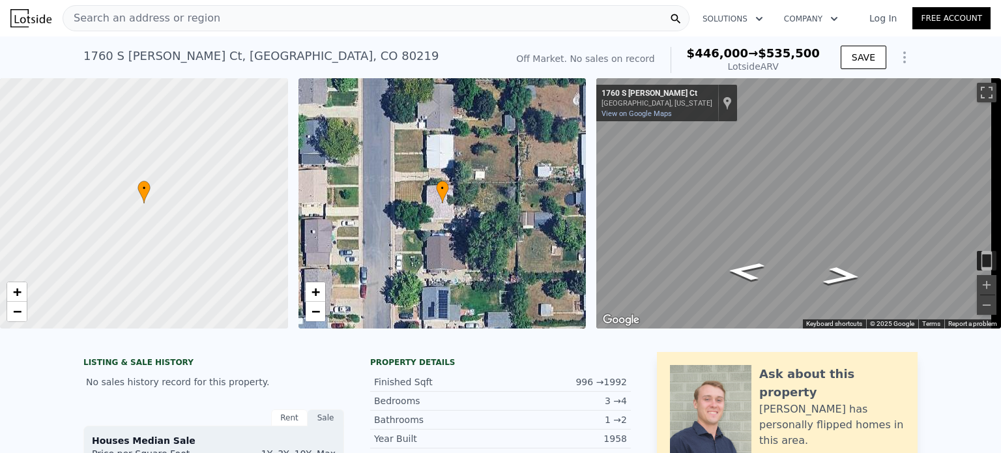
type input "8100"
type input "$ 446,000"
type input "$ 30,003"
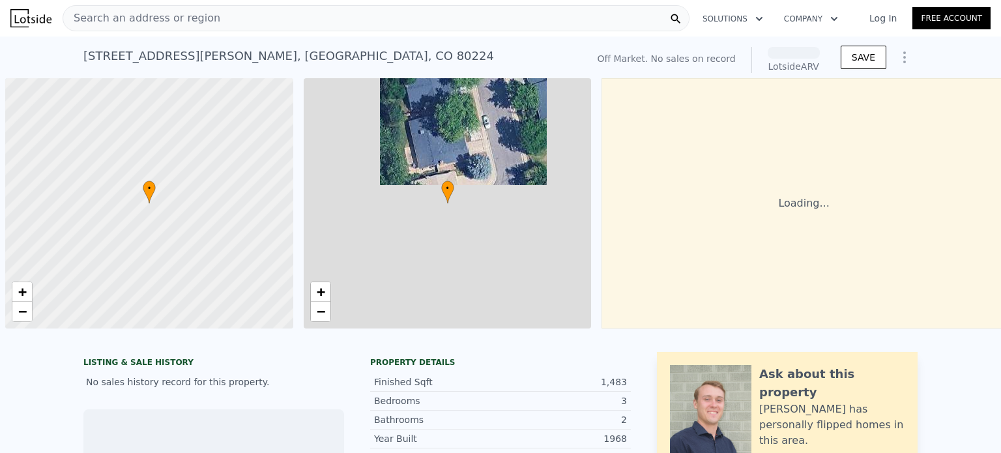
scroll to position [0, 5]
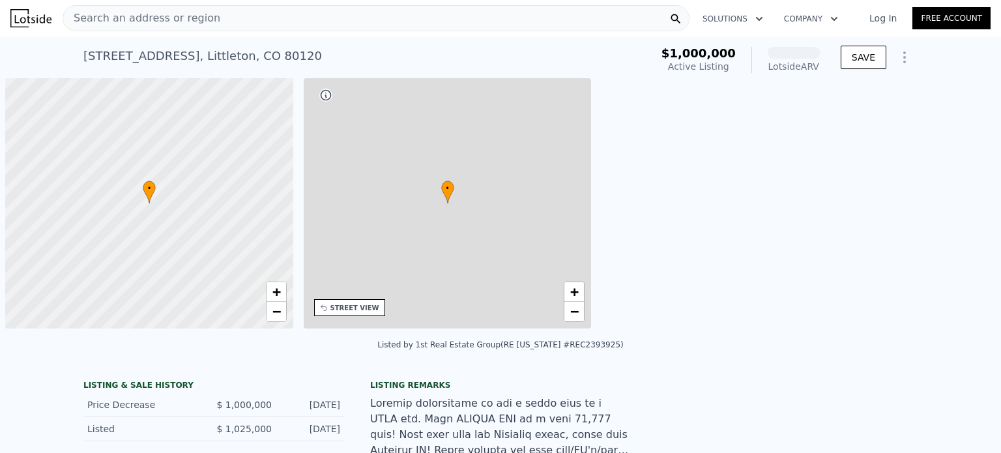
scroll to position [0, 5]
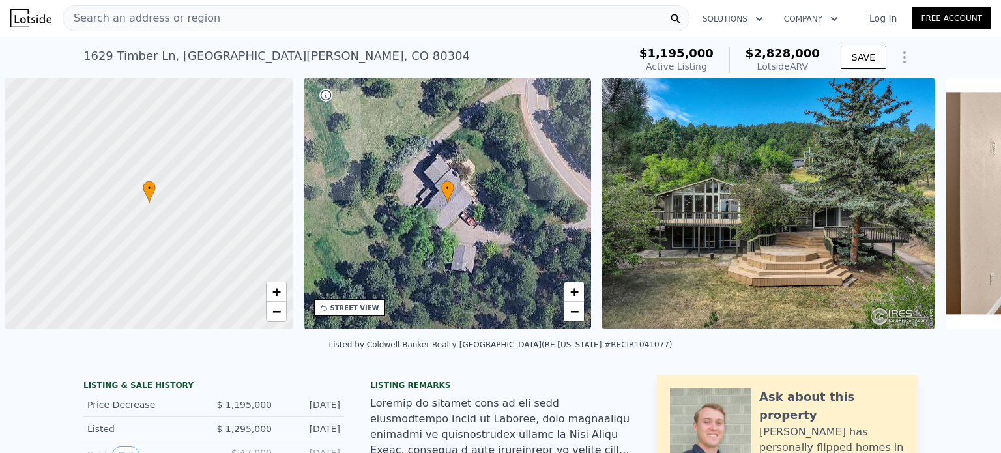
scroll to position [0, 5]
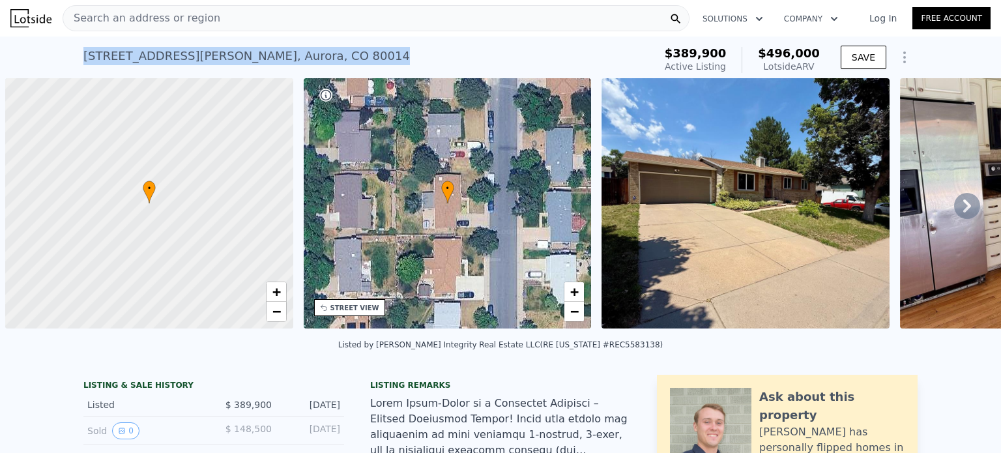
scroll to position [0, 5]
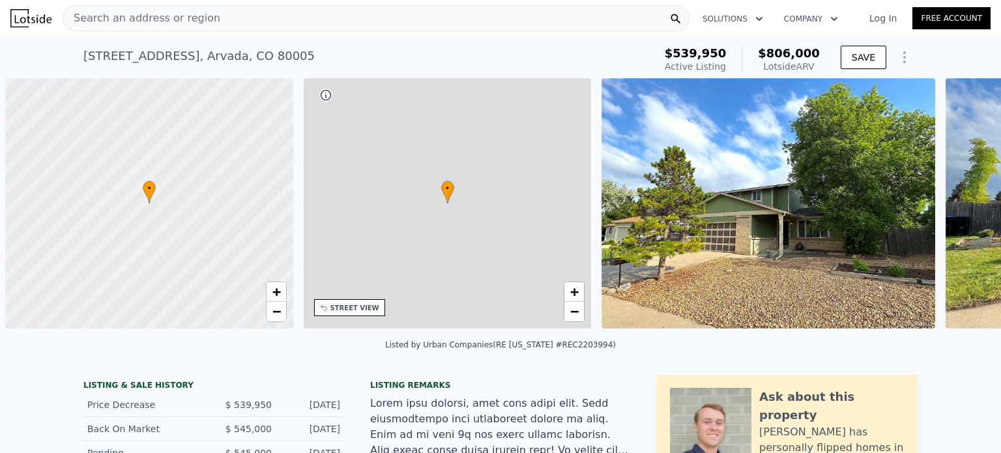
scroll to position [0, 5]
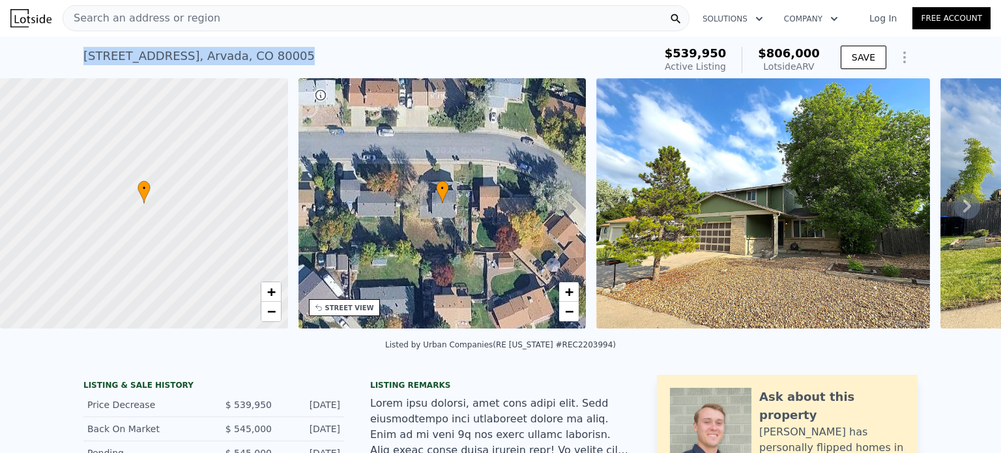
drag, startPoint x: 280, startPoint y: 59, endPoint x: 80, endPoint y: 65, distance: 200.1
click at [83, 65] on div "[STREET_ADDRESS] Active at $539,950 (~ARV $806k )" at bounding box center [366, 60] width 566 height 36
copy div "[STREET_ADDRESS]"
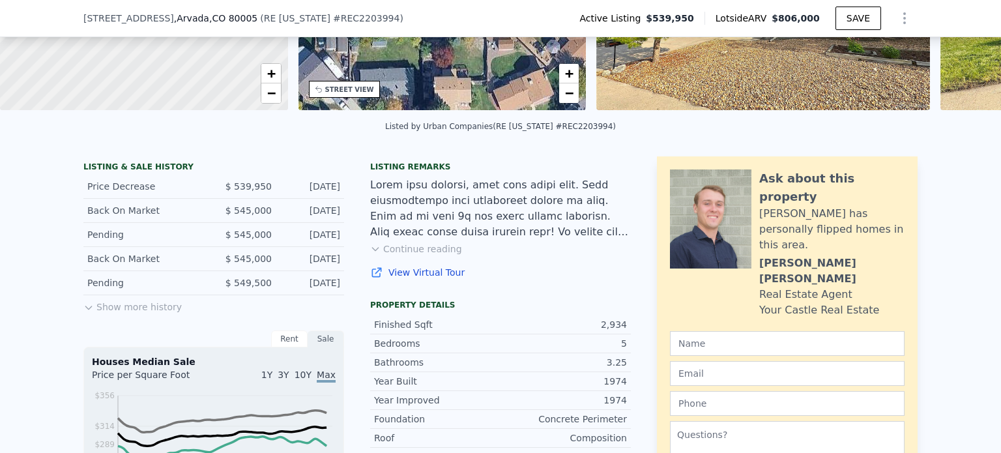
scroll to position [224, 0]
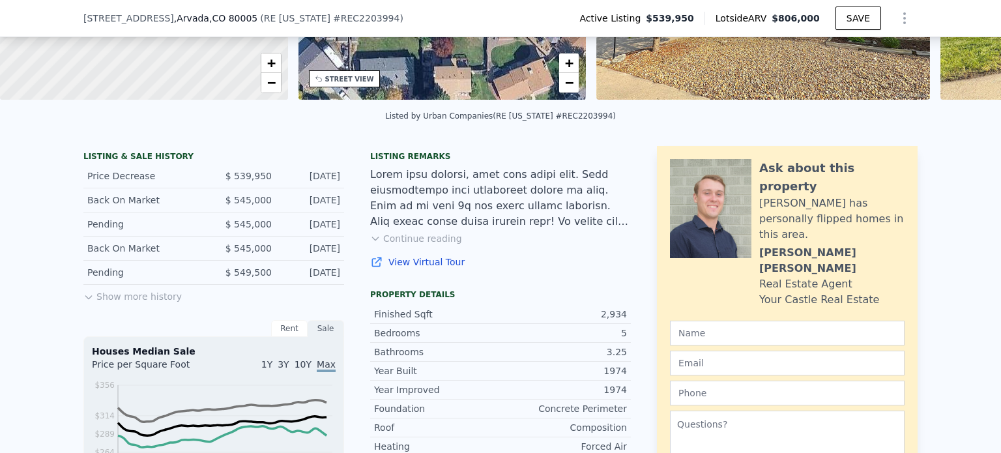
click at [428, 245] on button "Continue reading" at bounding box center [416, 238] width 92 height 13
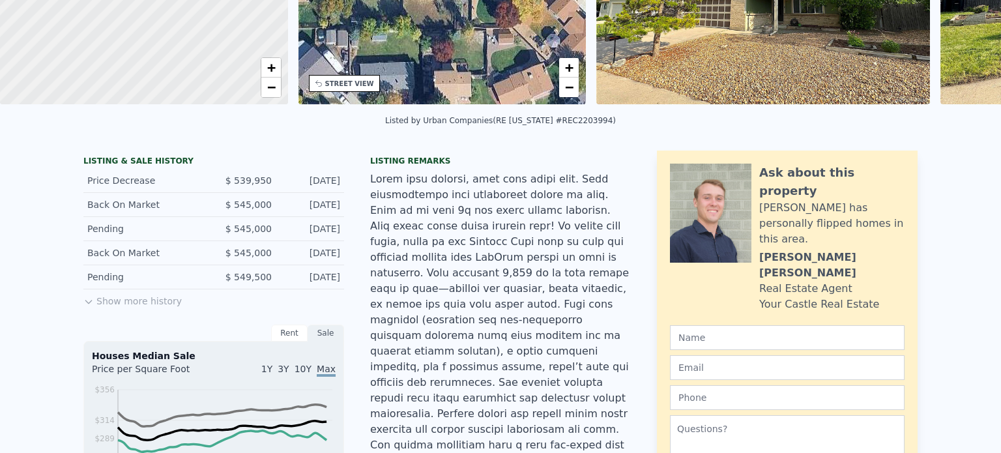
scroll to position [0, 0]
